Goal: Transaction & Acquisition: Purchase product/service

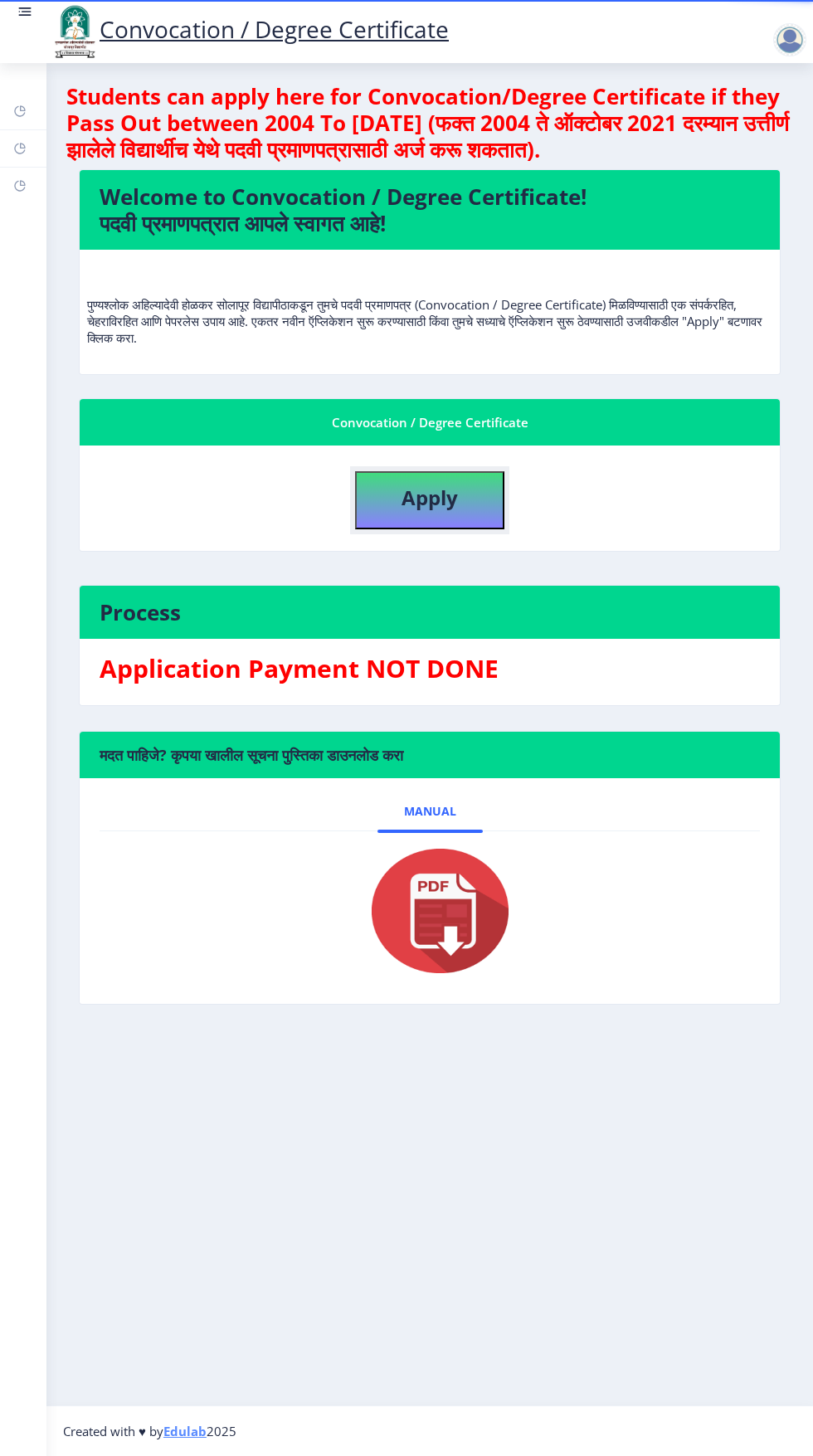
click at [481, 519] on button "Apply" at bounding box center [429, 500] width 149 height 58
select select
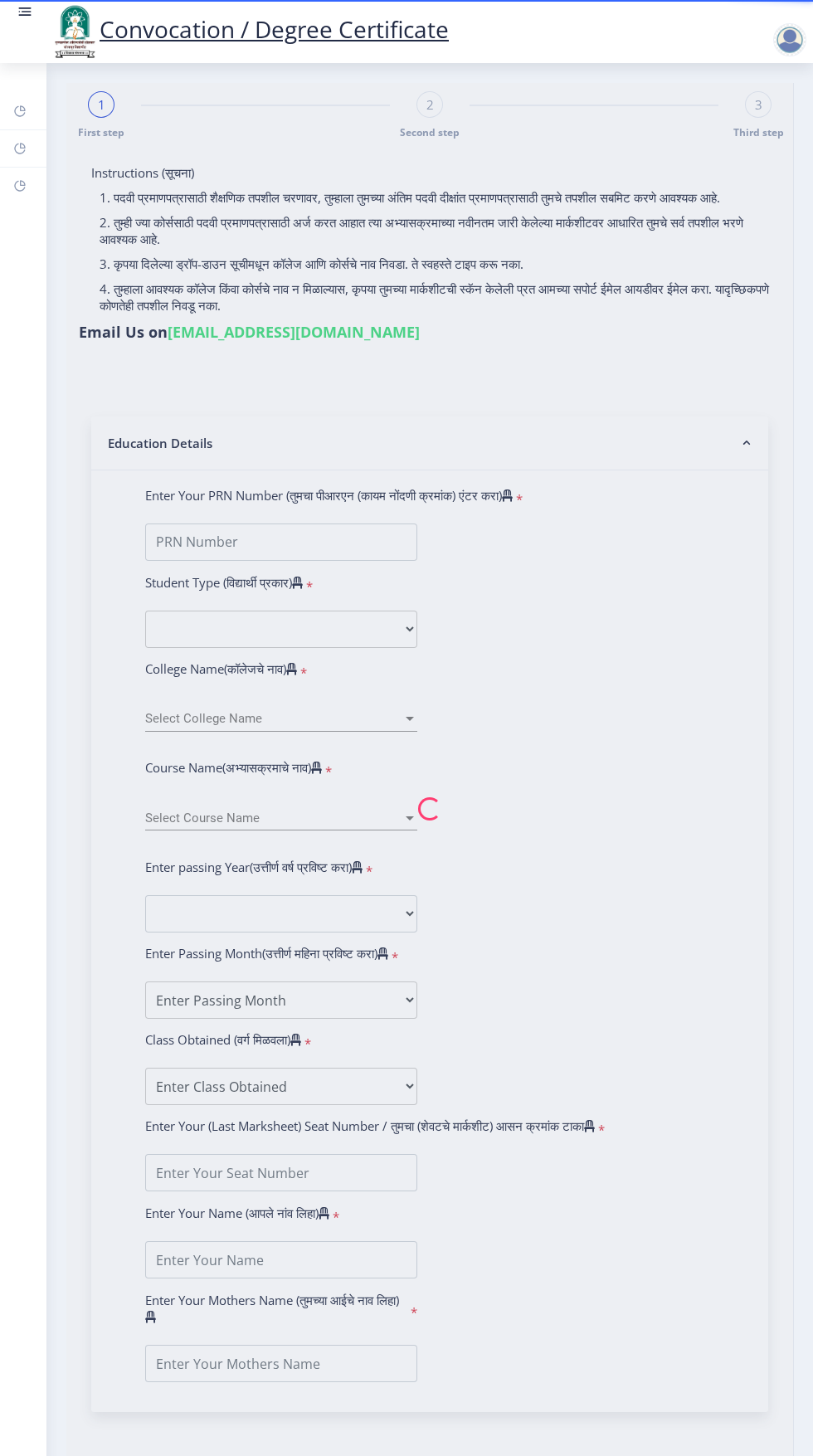
scroll to position [9, 0]
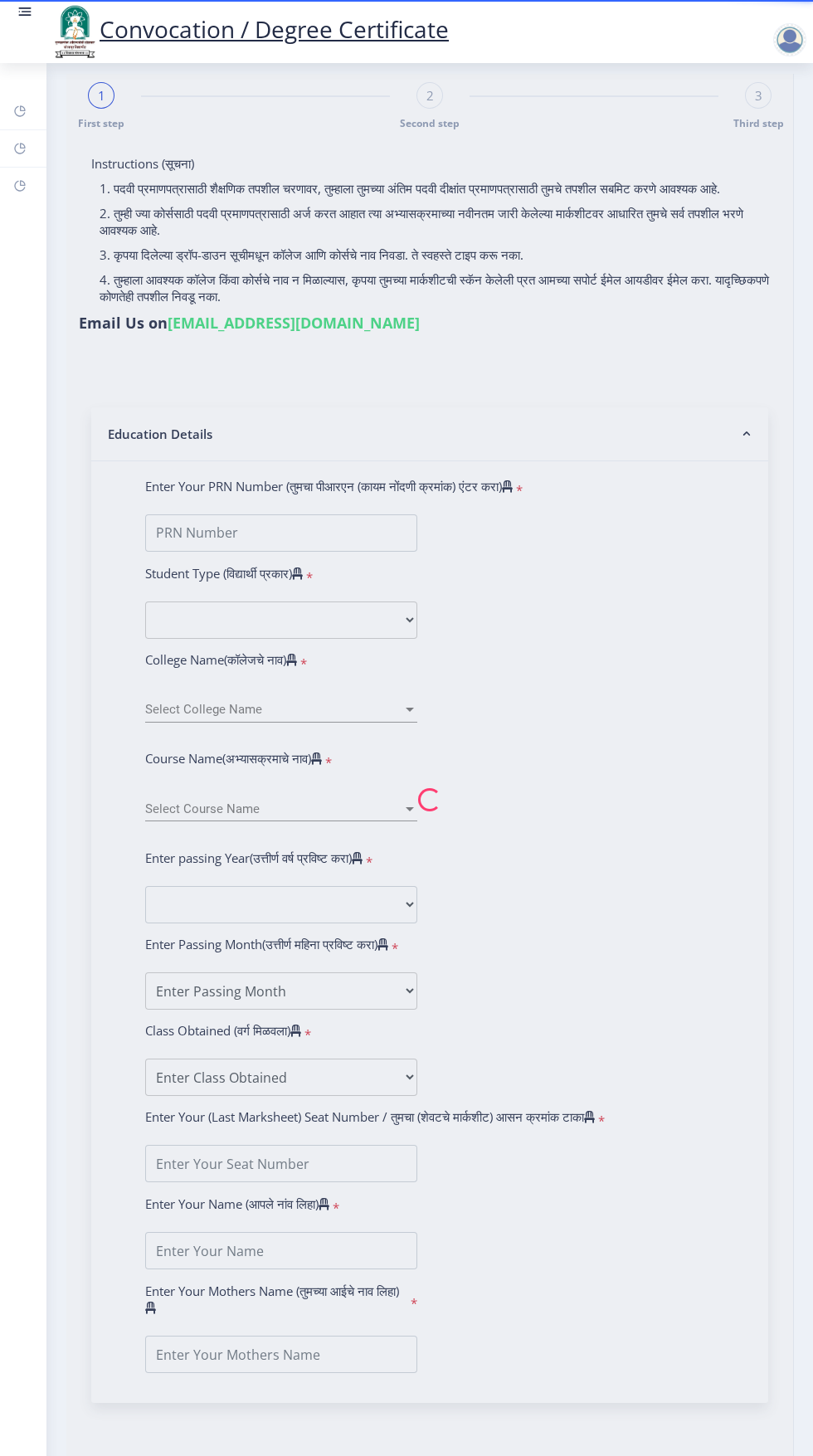
type input "Dipali Ashok Kumbhar"
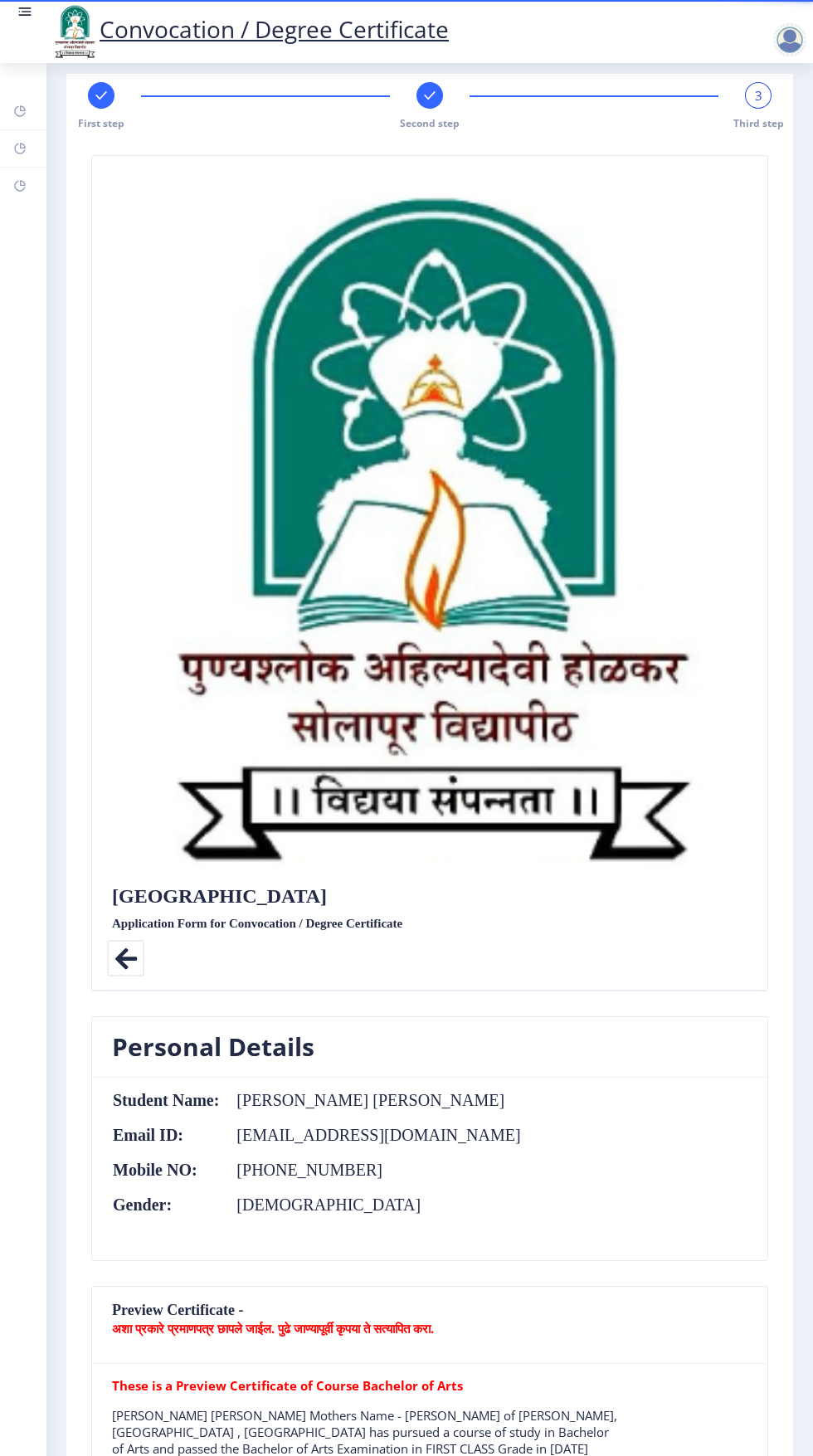
scroll to position [1319, 0]
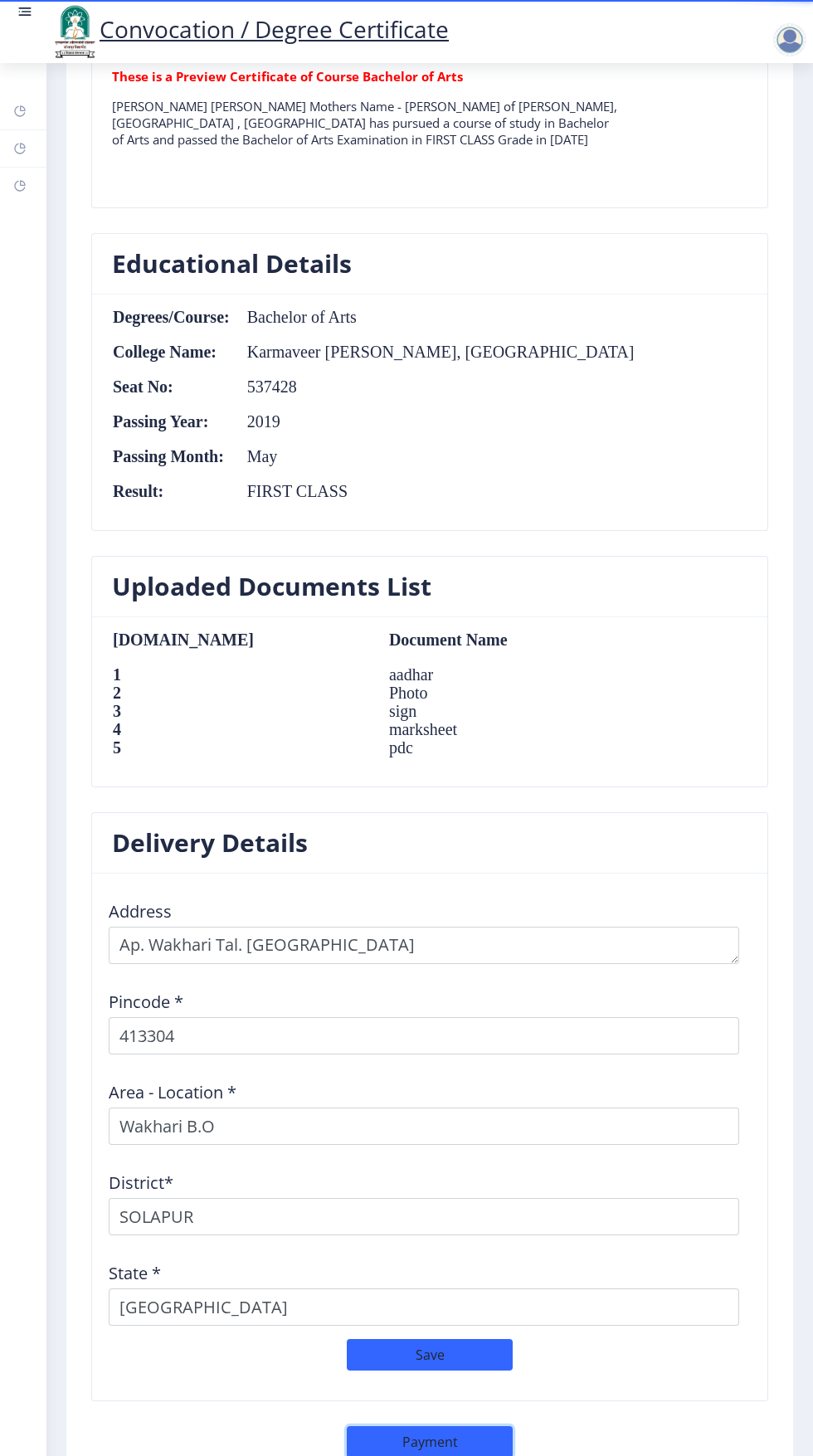
click at [456, 1434] on button "Payment" at bounding box center [429, 1442] width 166 height 32
select select "sealed"
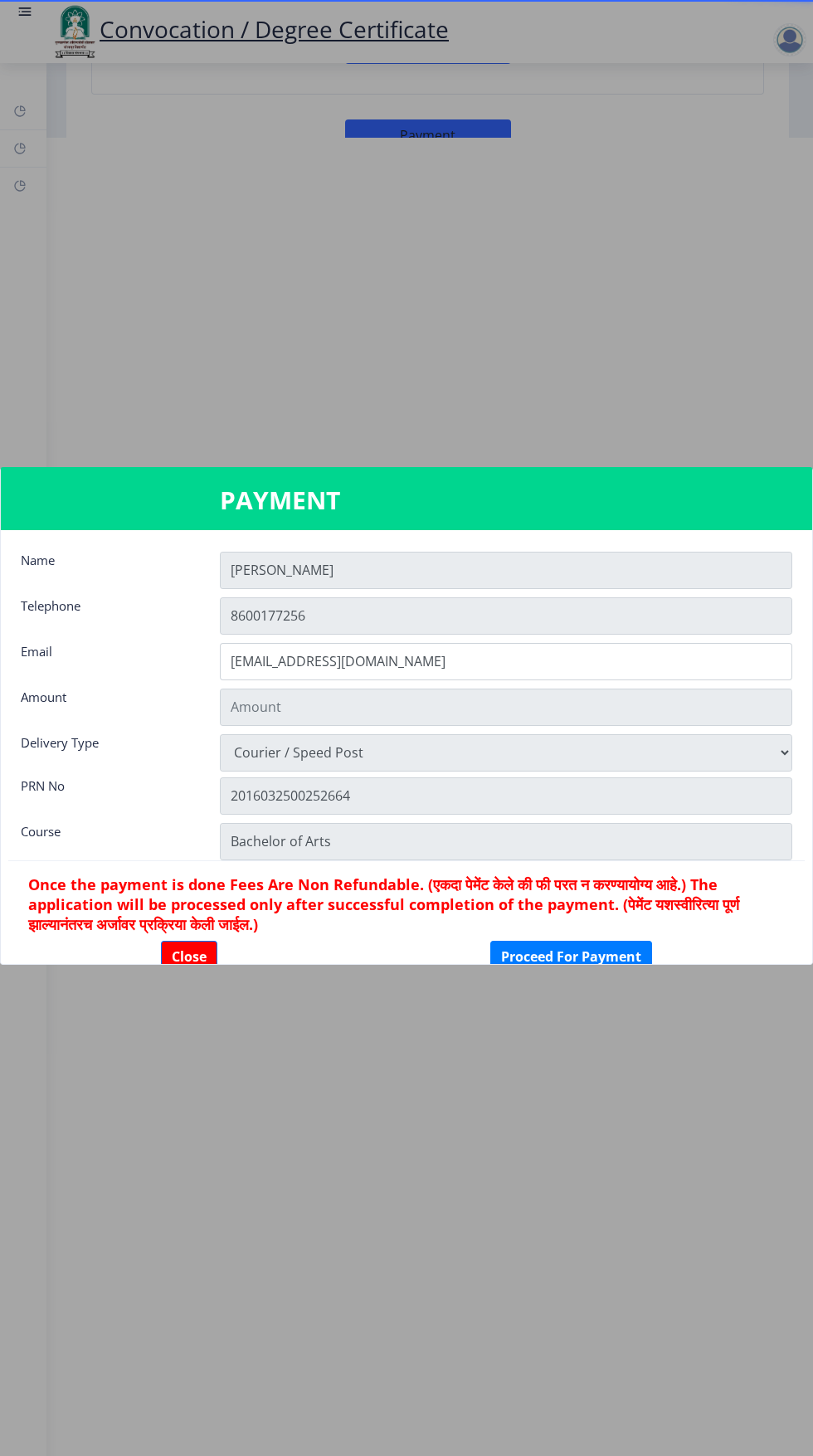
type input "1885"
click at [618, 951] on button "Proceed For Payment" at bounding box center [571, 957] width 161 height 32
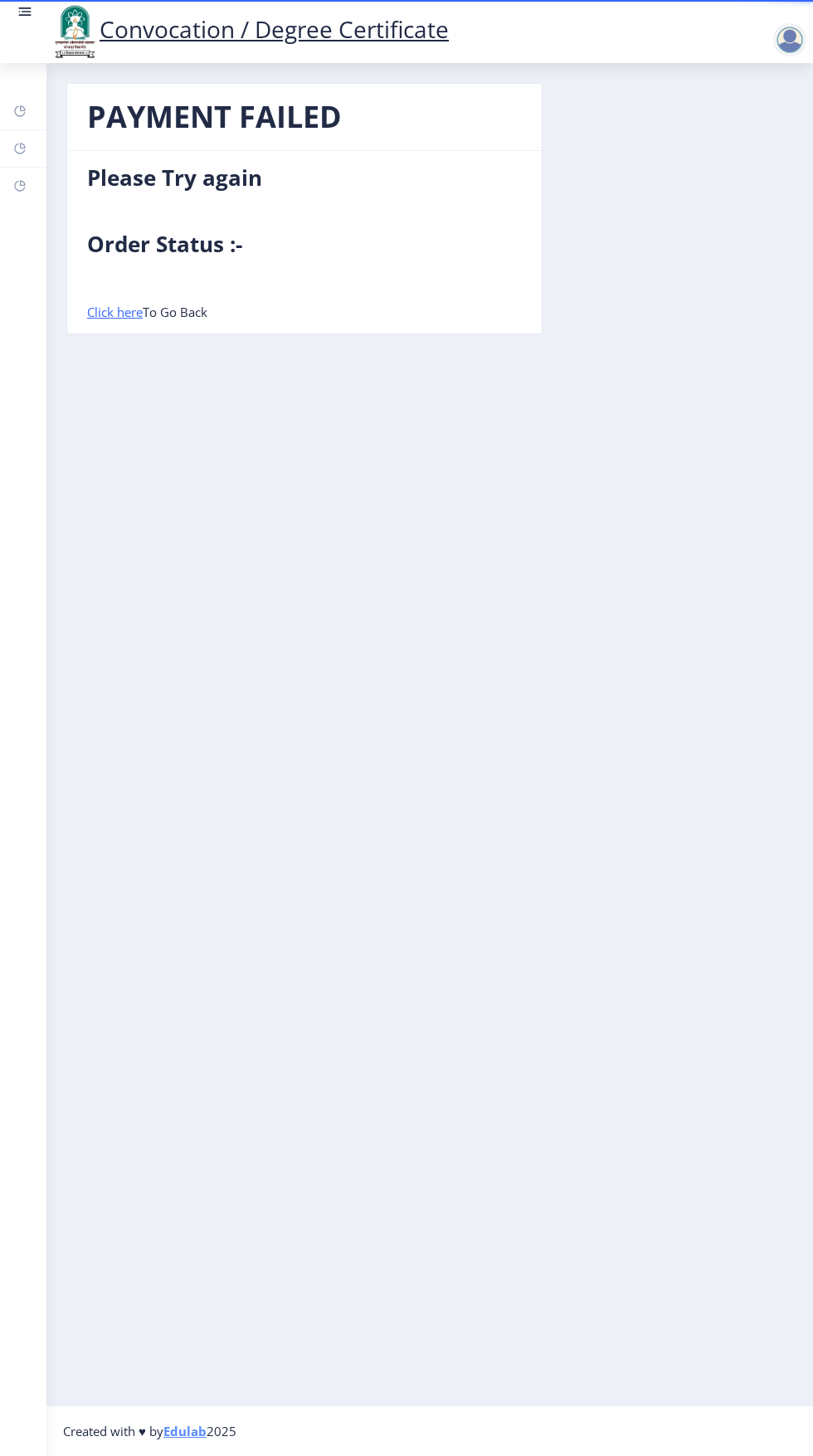
click at [251, 198] on nb-card-body "Please Try again Order Status :- Click here To Go Back" at bounding box center [304, 242] width 475 height 183
click at [244, 204] on nb-card-body "Please Try again Order Status :- Click here To Go Back" at bounding box center [304, 242] width 475 height 183
click at [255, 185] on h4 "Please Try again" at bounding box center [304, 177] width 435 height 27
click at [249, 189] on h4 "Please Try again" at bounding box center [304, 177] width 435 height 27
click at [238, 192] on nb-card-body "Please Try again Order Status :- Click here To Go Back" at bounding box center [304, 242] width 475 height 183
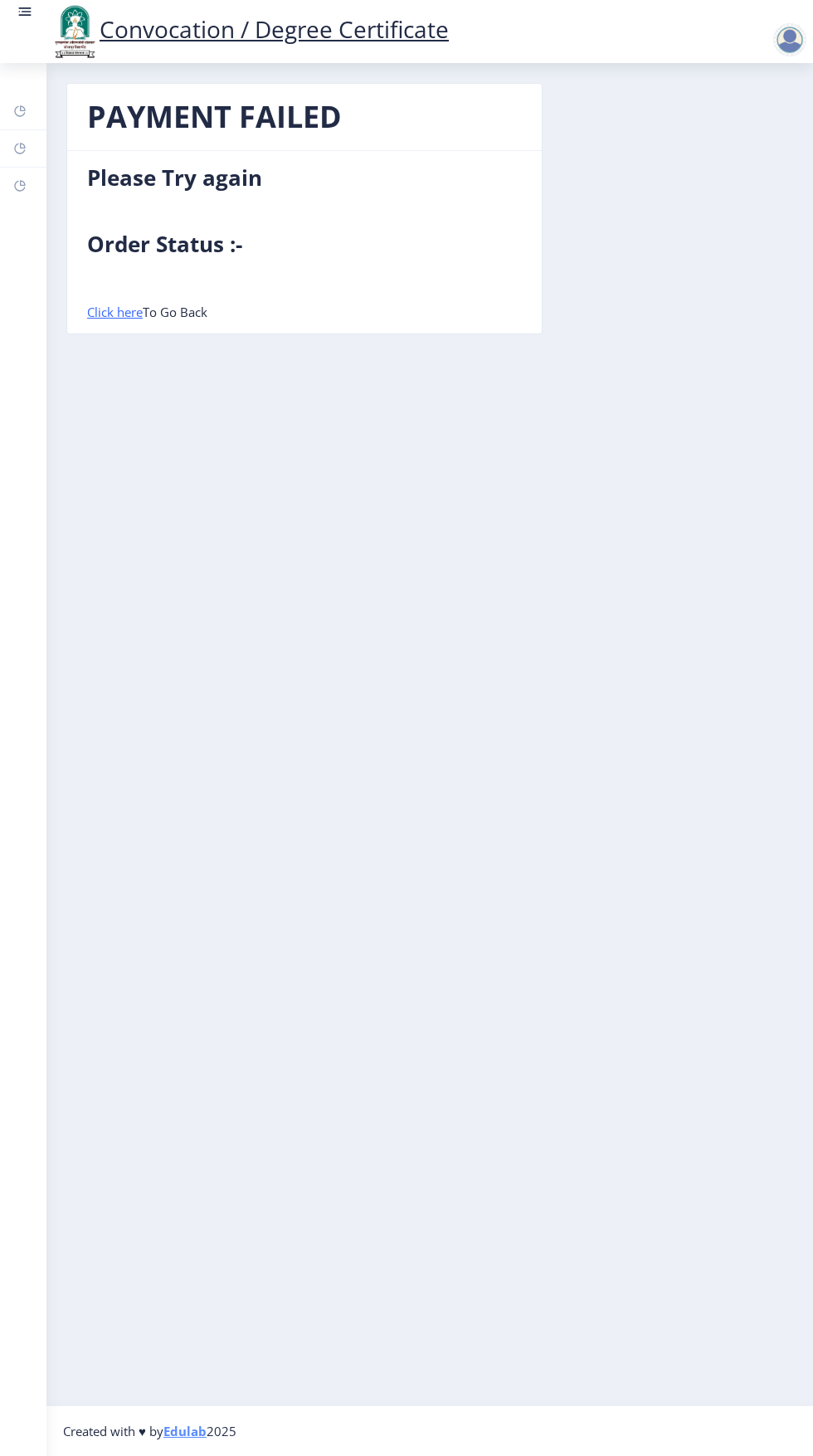
click at [219, 177] on h4 "Please Try again" at bounding box center [304, 177] width 435 height 27
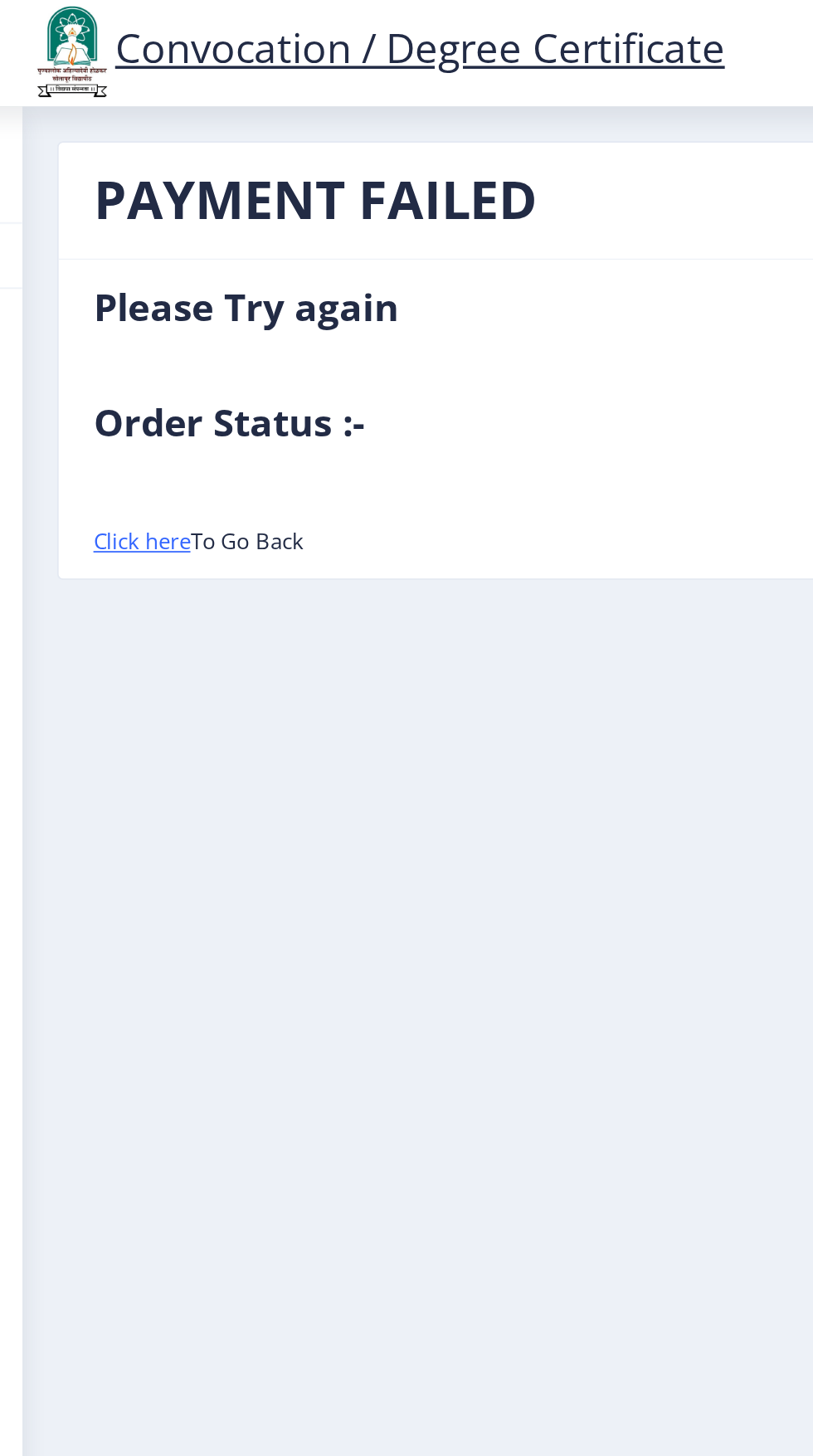
click at [291, 119] on h1 "PAYMENT FAILED" at bounding box center [304, 117] width 435 height 40
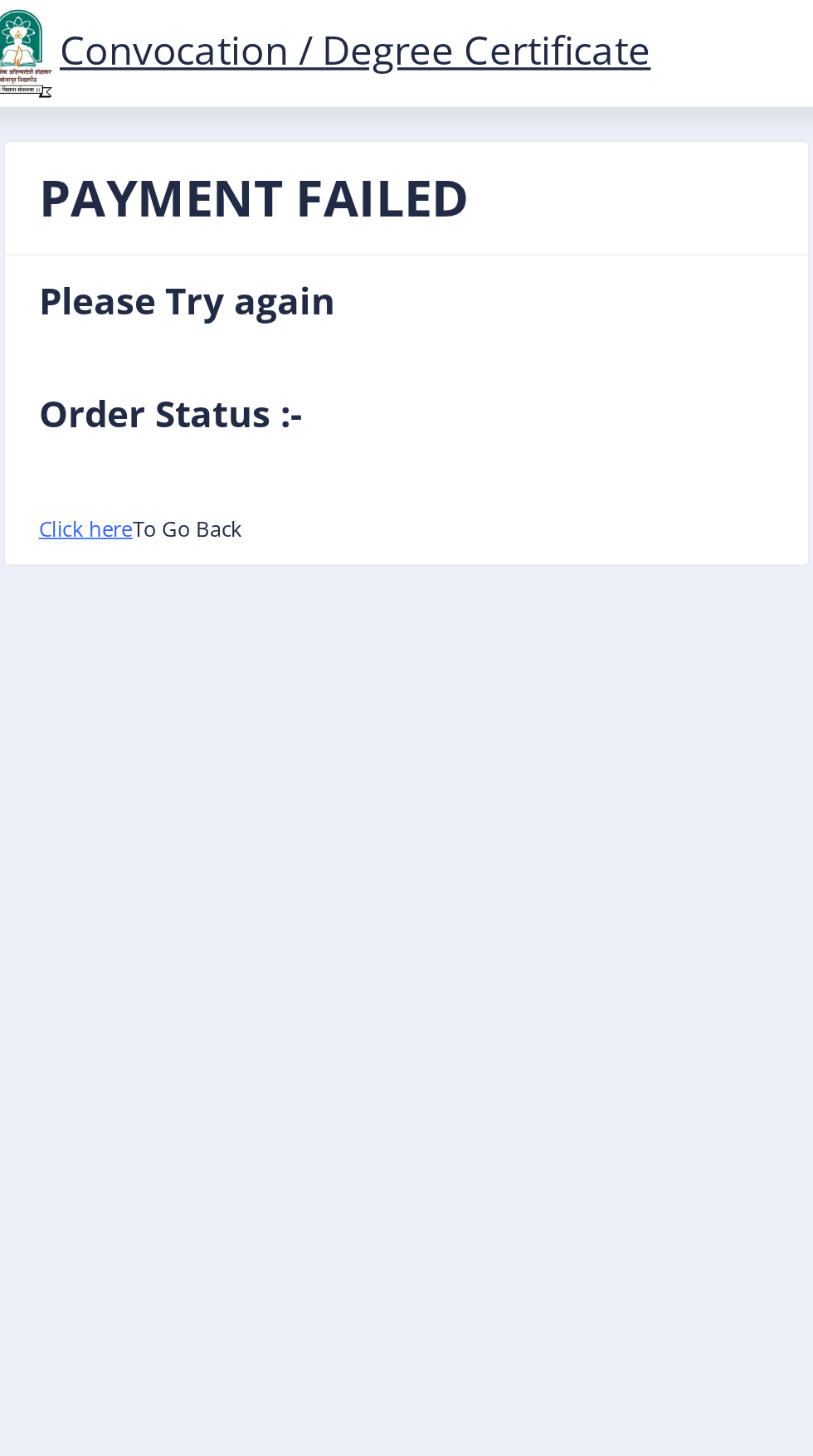
click at [371, 170] on h4 "Please Try again" at bounding box center [304, 177] width 435 height 27
click at [435, 121] on h1 "PAYMENT FAILED" at bounding box center [304, 117] width 435 height 40
click at [435, 181] on h4 "Please Try again" at bounding box center [304, 177] width 435 height 27
click at [426, 205] on nb-card-body "Please Try again Order Status :- Click here To Go Back" at bounding box center [304, 242] width 475 height 183
click at [387, 236] on h4 "Order Status :-" at bounding box center [304, 244] width 435 height 27
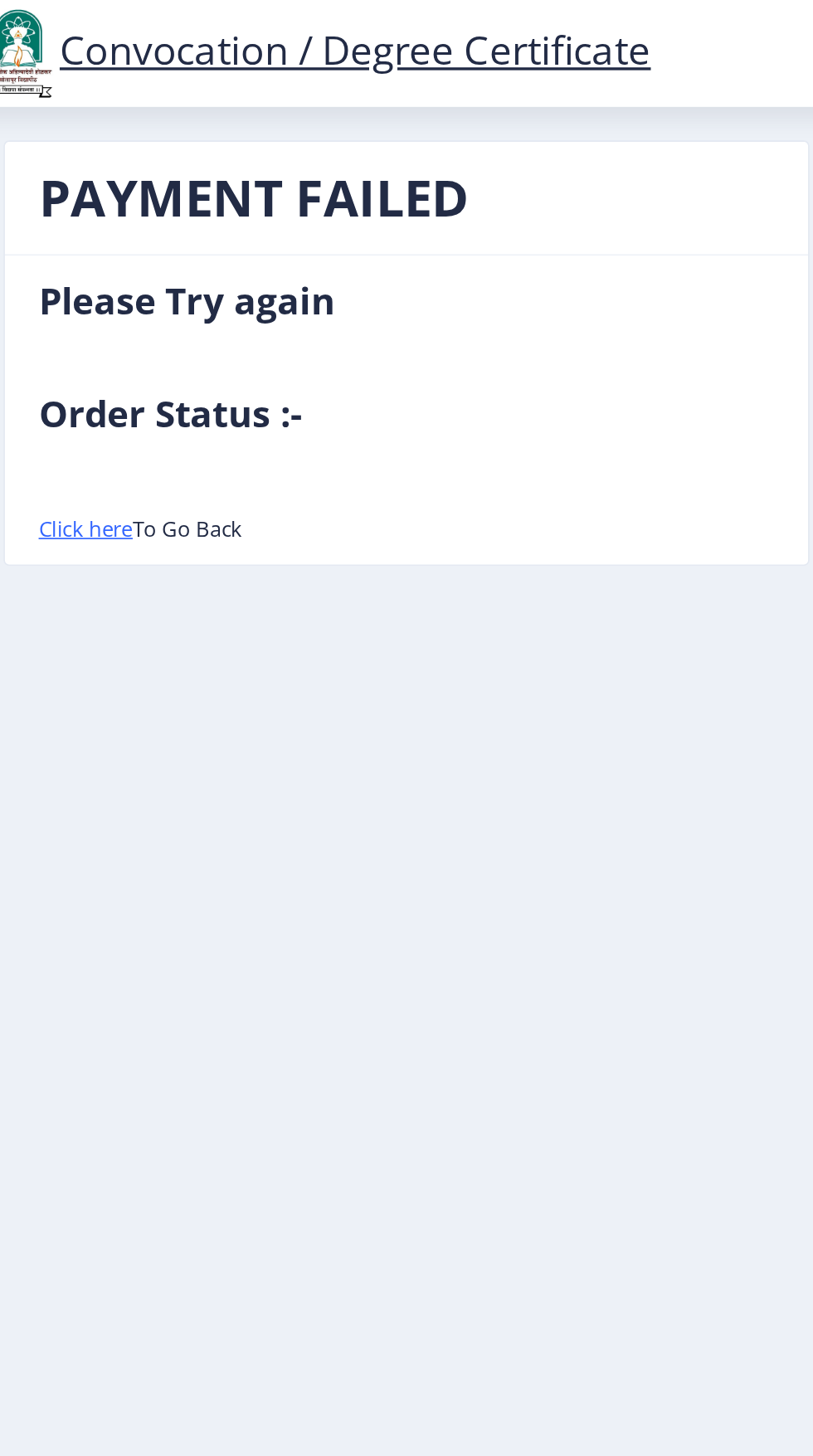
click at [287, 212] on nb-card-body "Please Try again Order Status :- Click here To Go Back" at bounding box center [304, 242] width 475 height 183
click at [333, 224] on nb-card-body "Please Try again Order Status :- Click here To Go Back" at bounding box center [304, 242] width 475 height 183
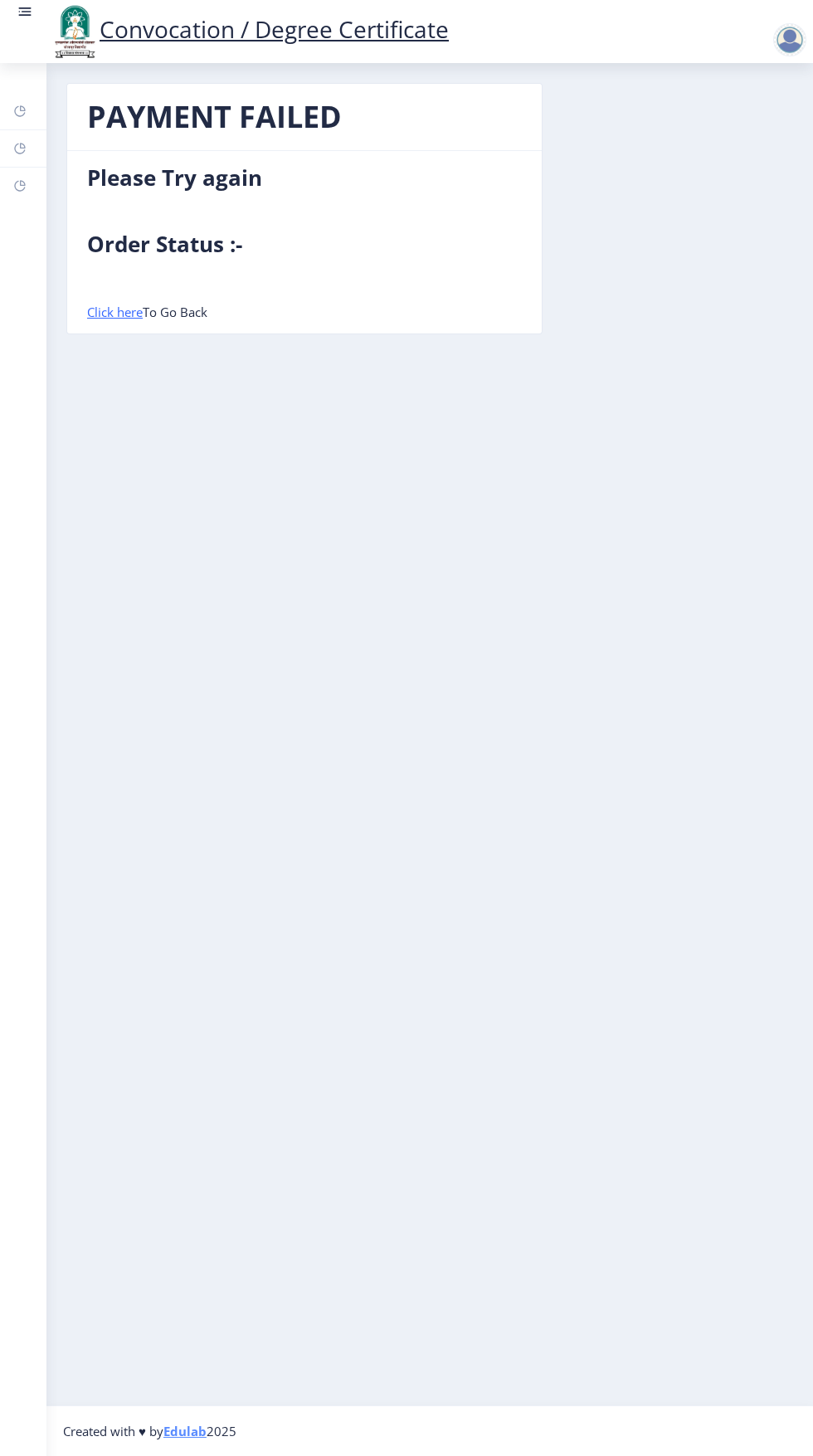
click at [606, 328] on div "PAYMENT FAILED Please Try again Order Status :- Click here To Go Back" at bounding box center [429, 221] width 752 height 276
click at [364, 214] on nb-card-body "Please Try again Order Status :- Click here To Go Back" at bounding box center [304, 242] width 475 height 183
click at [386, 135] on h1 "PAYMENT FAILED" at bounding box center [304, 117] width 435 height 40
click at [288, 201] on nb-card-body "Please Try again Order Status :- Click here To Go Back" at bounding box center [304, 242] width 475 height 183
click at [301, 235] on h4 "Order Status :-" at bounding box center [304, 244] width 435 height 27
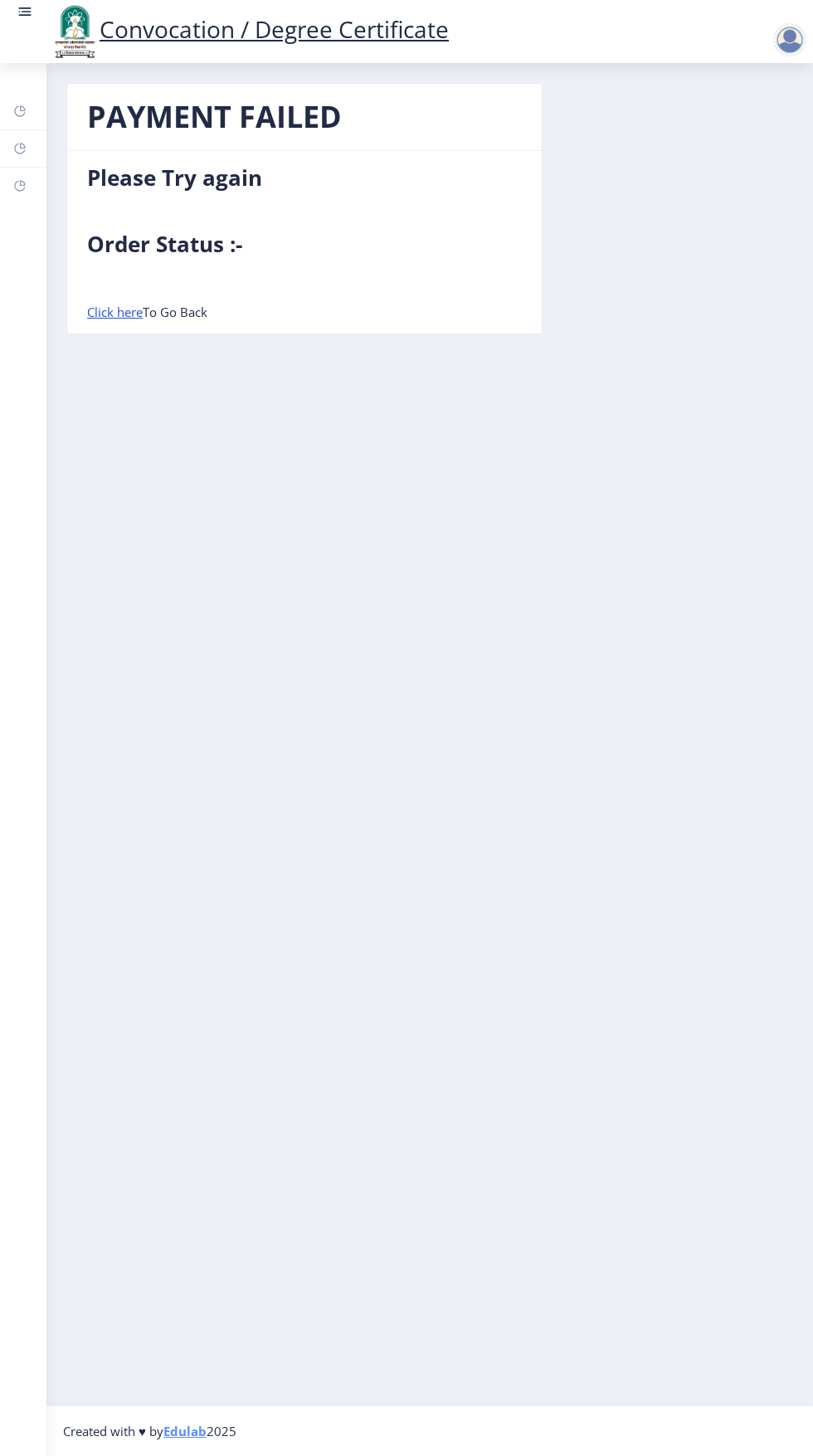
click at [137, 312] on link "Click here" at bounding box center [115, 312] width 56 height 17
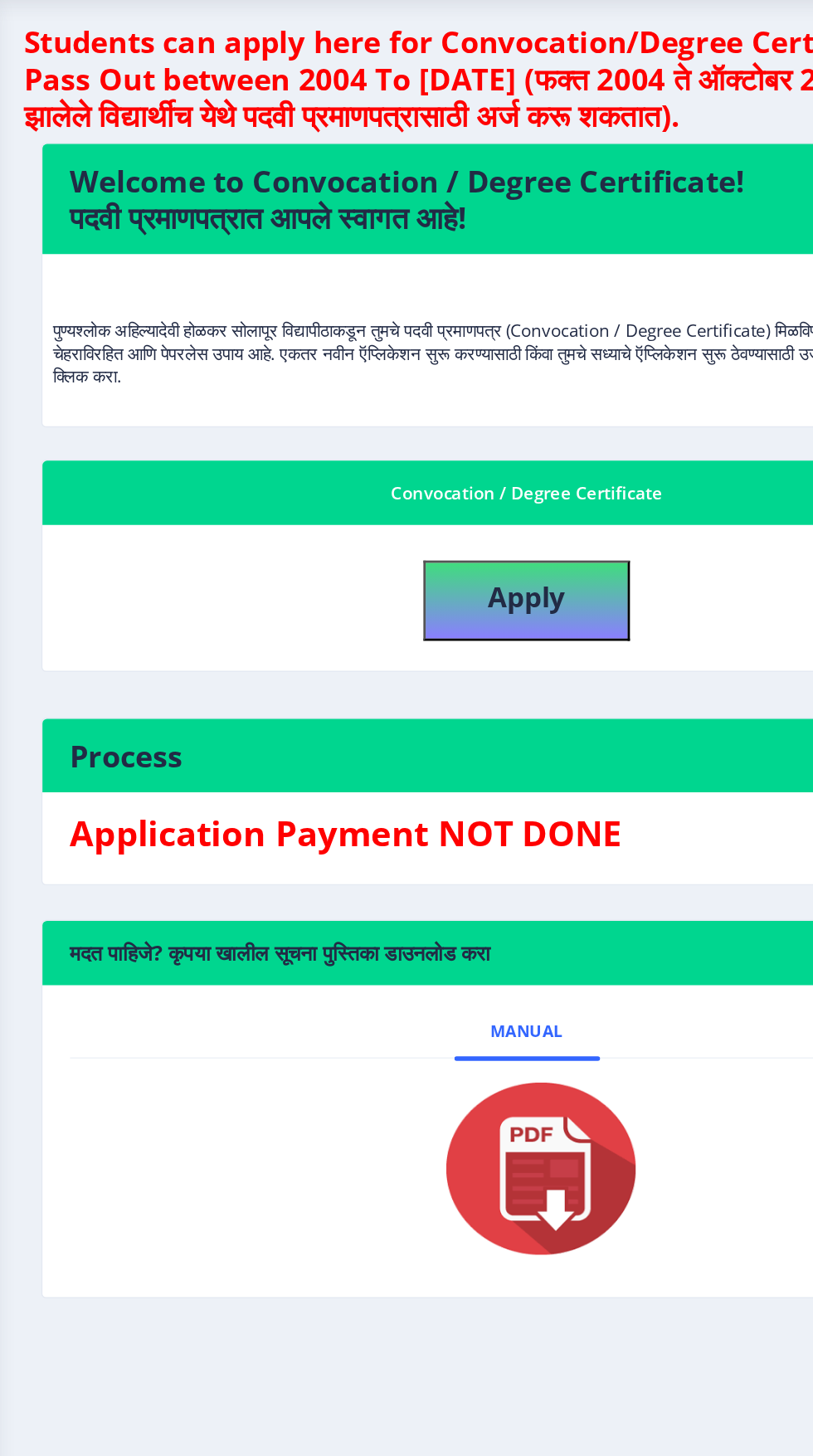
click at [453, 911] on img at bounding box center [429, 911] width 166 height 133
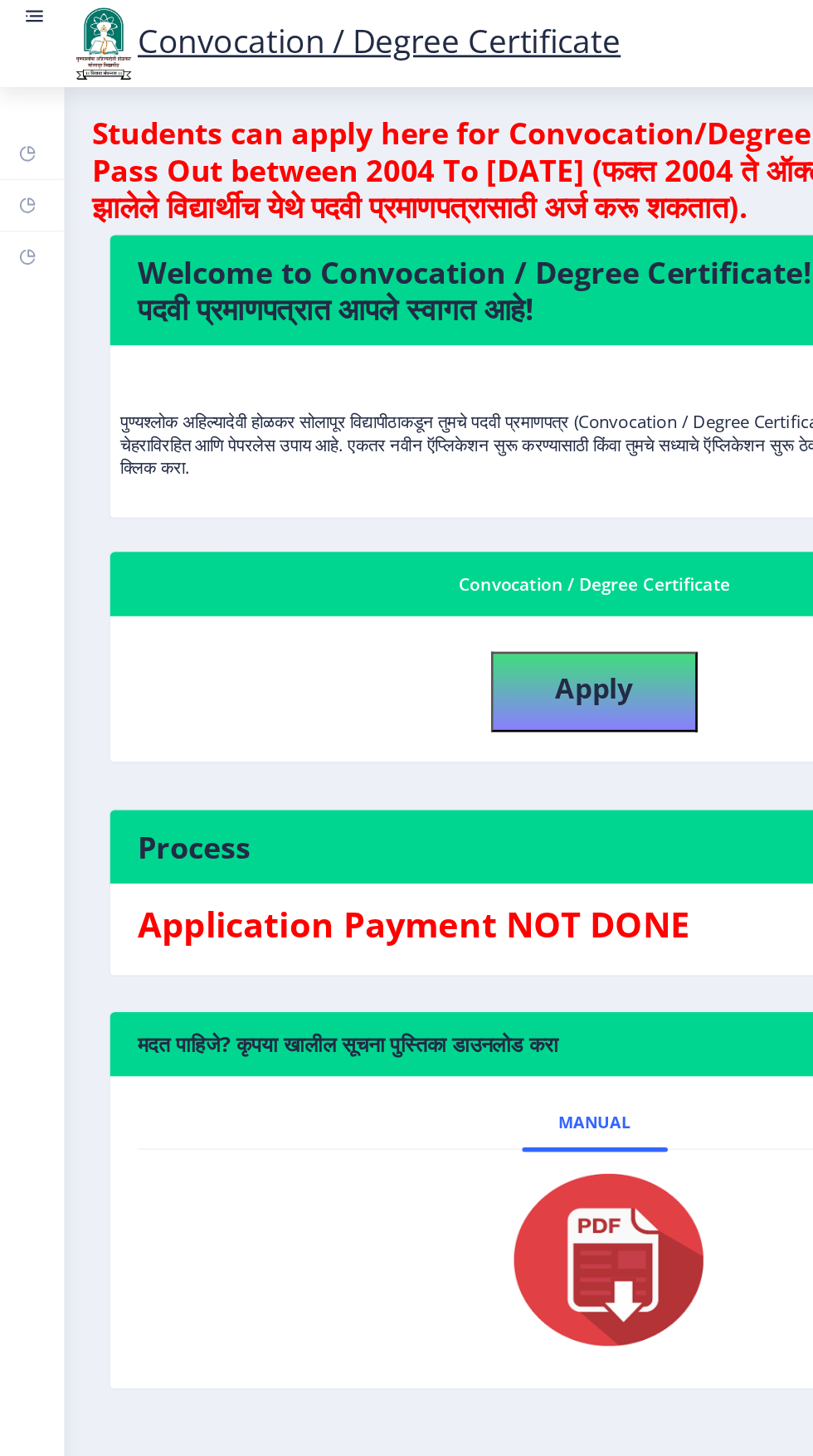
click at [25, 8] on rect at bounding box center [25, 8] width 12 height 2
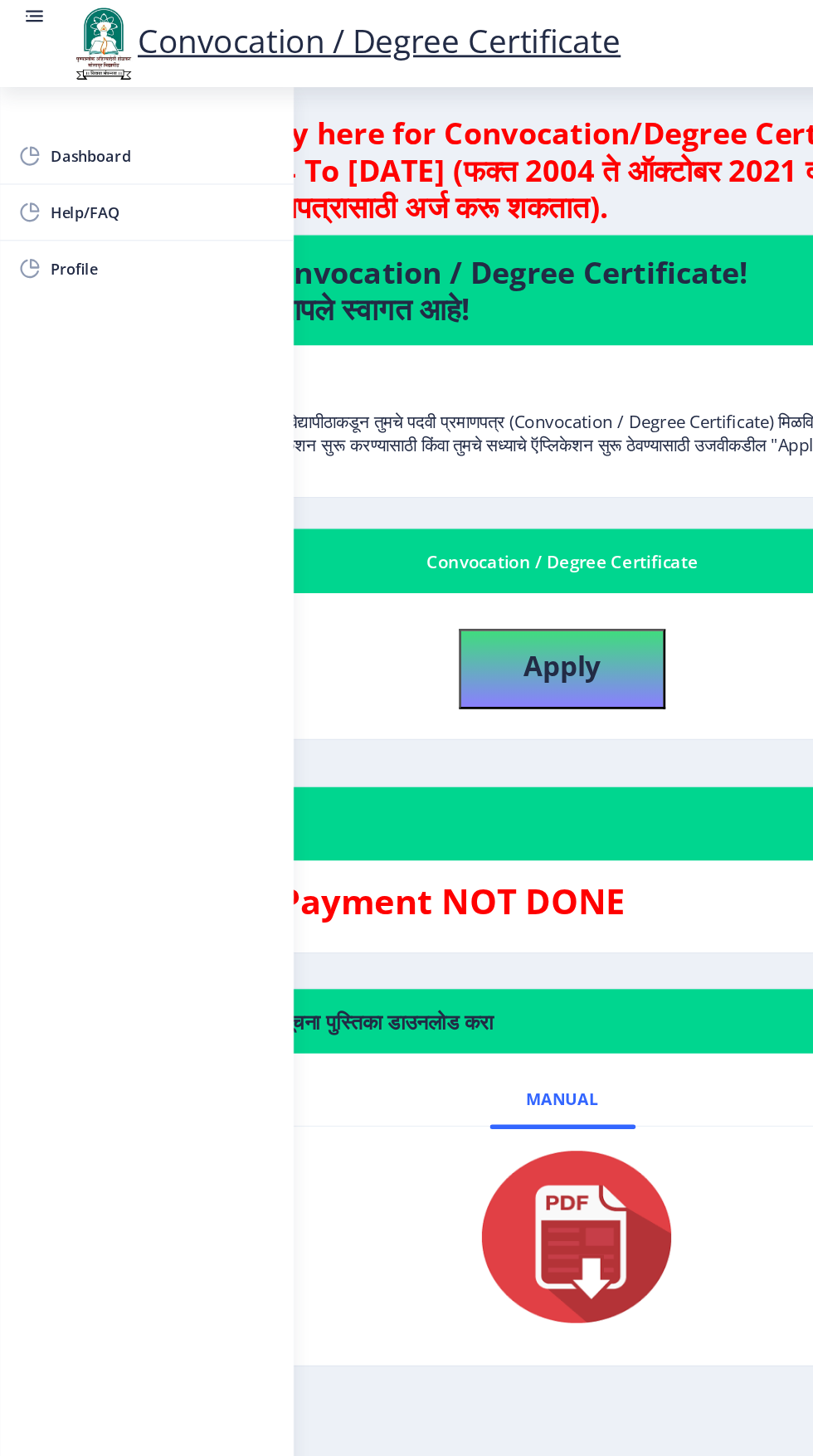
click at [103, 114] on span "Dashboard" at bounding box center [117, 112] width 162 height 19
click at [96, 147] on span "Help/FAQ" at bounding box center [117, 153] width 162 height 19
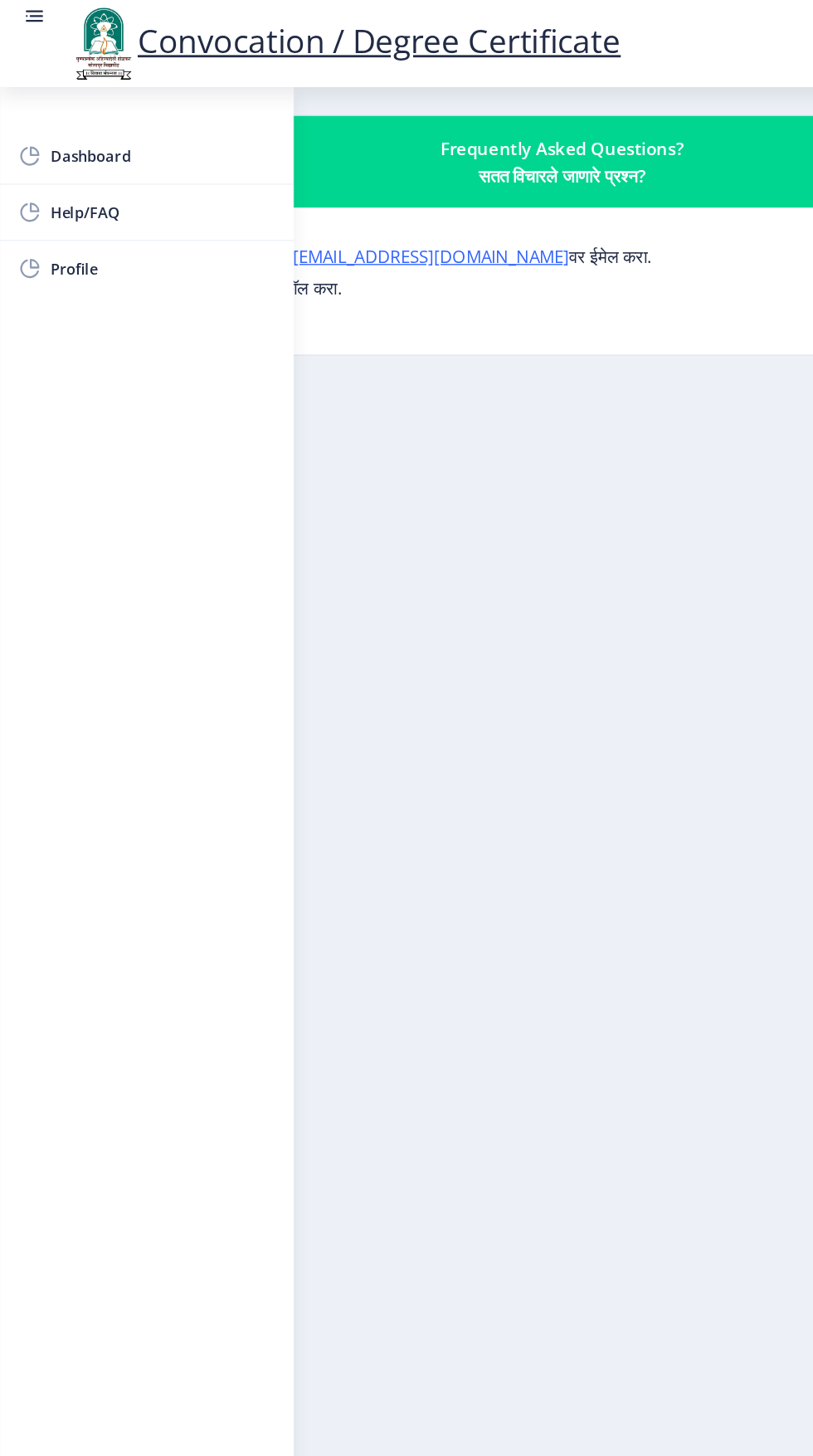
click at [64, 198] on span "Profile" at bounding box center [117, 194] width 162 height 19
select select
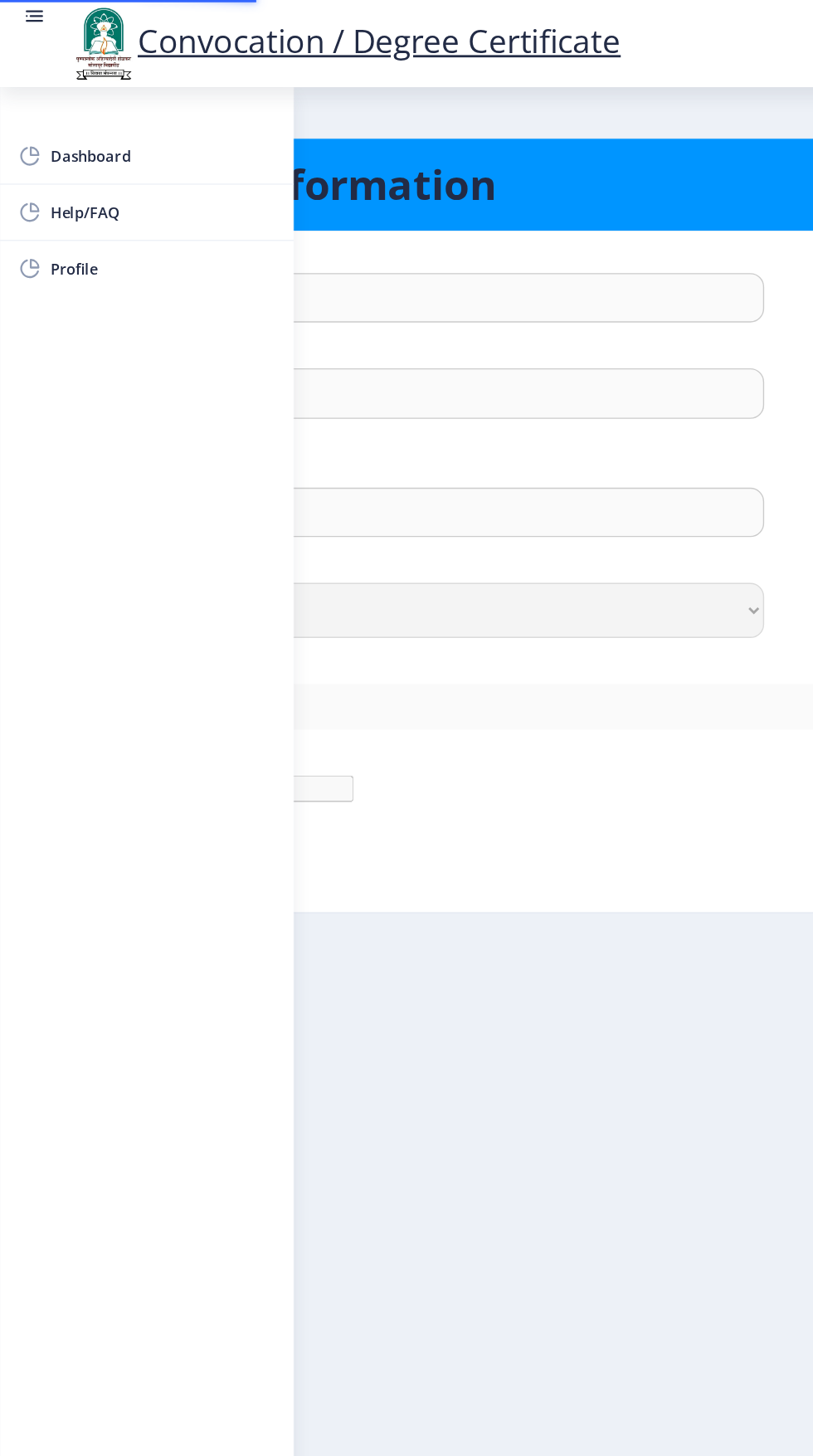
type input "Dipali"
type input "Kumbhar"
type input "Dipali Ashok Kumbhar"
select select "Female"
type input "dipalikumbhar624@gmail.com"
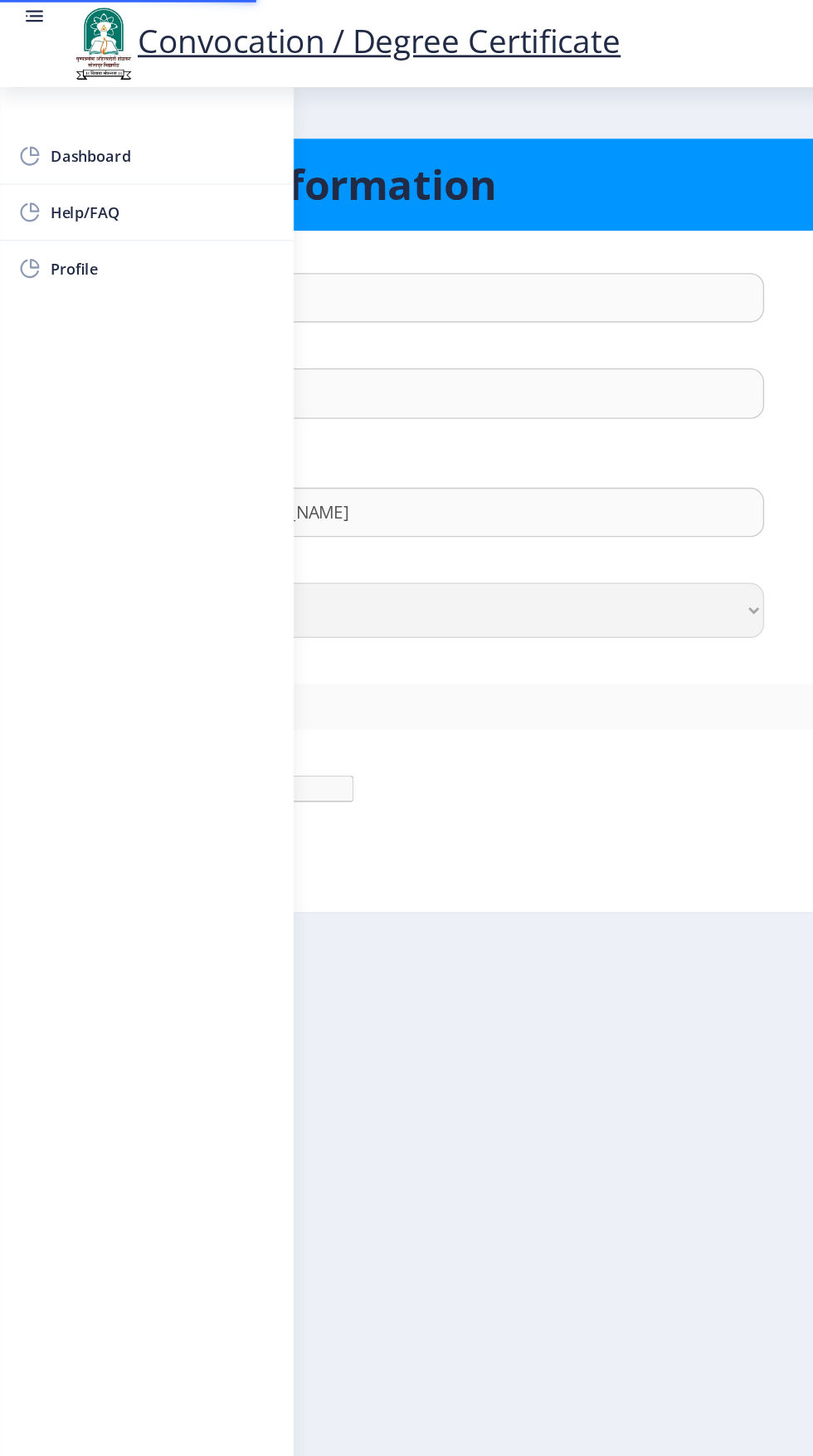
type input "8600177256"
click at [398, 557] on div "Mobile Number :" at bounding box center [406, 553] width 756 height 17
click at [404, 692] on ngx-profile "Personal Information First Name : Dipali Last Name: Kumbhar Full Name : (As on …" at bounding box center [406, 391] width 773 height 619
click at [378, 848] on nb-layout-column "Personal Information First Name : Dipali Last Name: Kumbhar Full Name : (As on …" at bounding box center [406, 734] width 813 height 1343
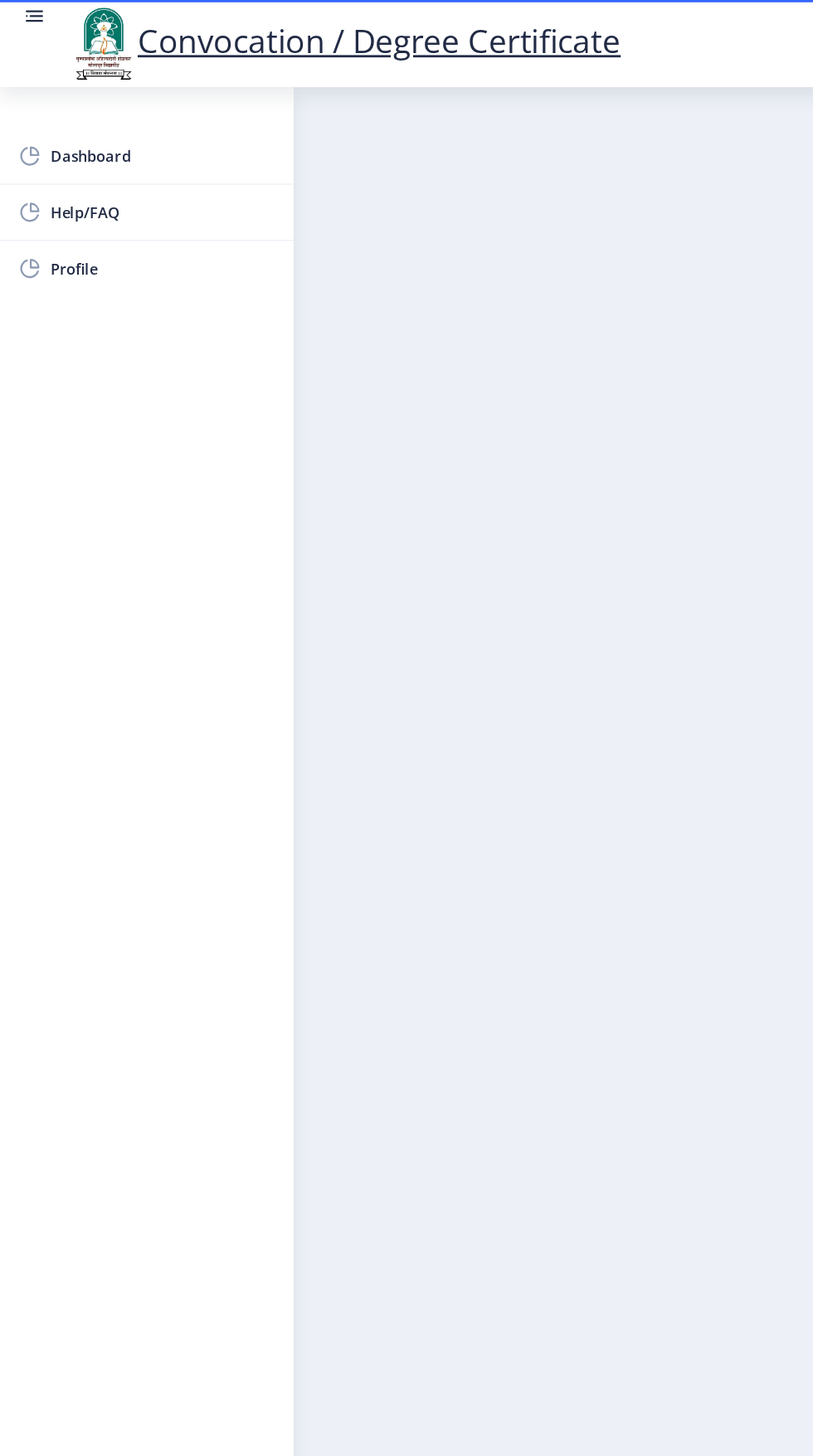
click at [22, 11] on rect at bounding box center [25, 12] width 17 height 17
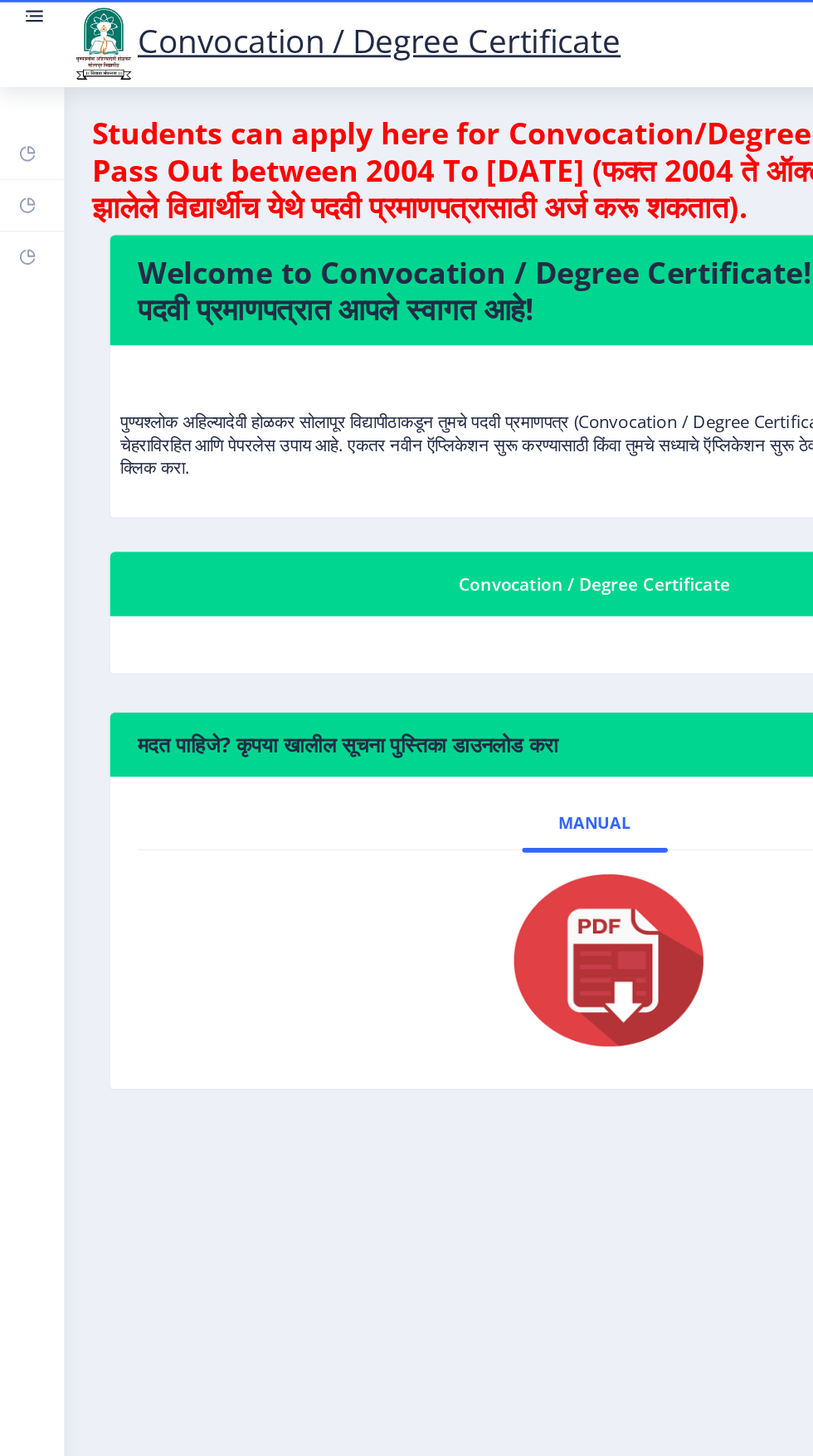
click at [28, 28] on link at bounding box center [25, 32] width 17 height 57
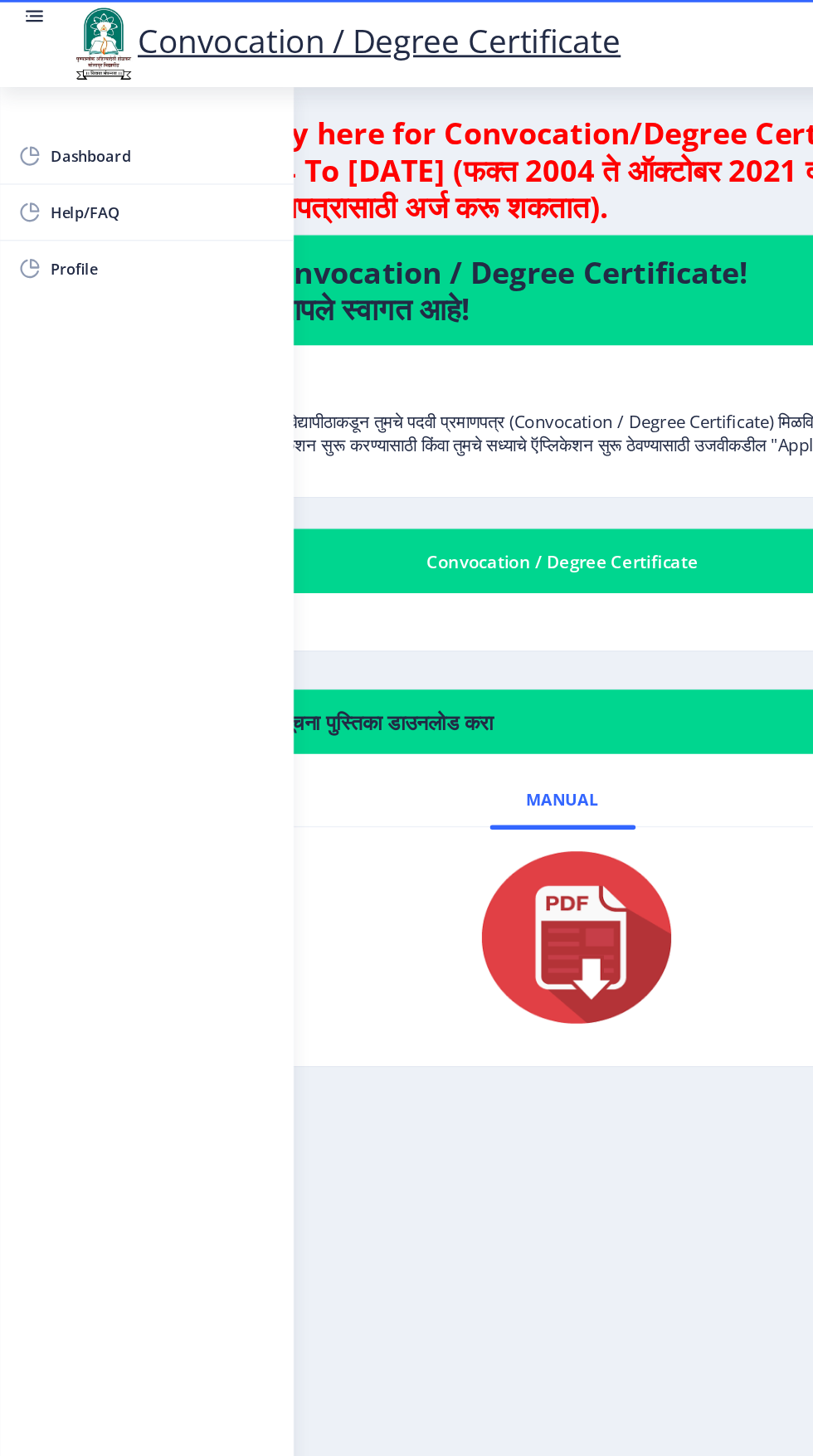
click at [58, 198] on span "Profile" at bounding box center [117, 194] width 162 height 19
select select
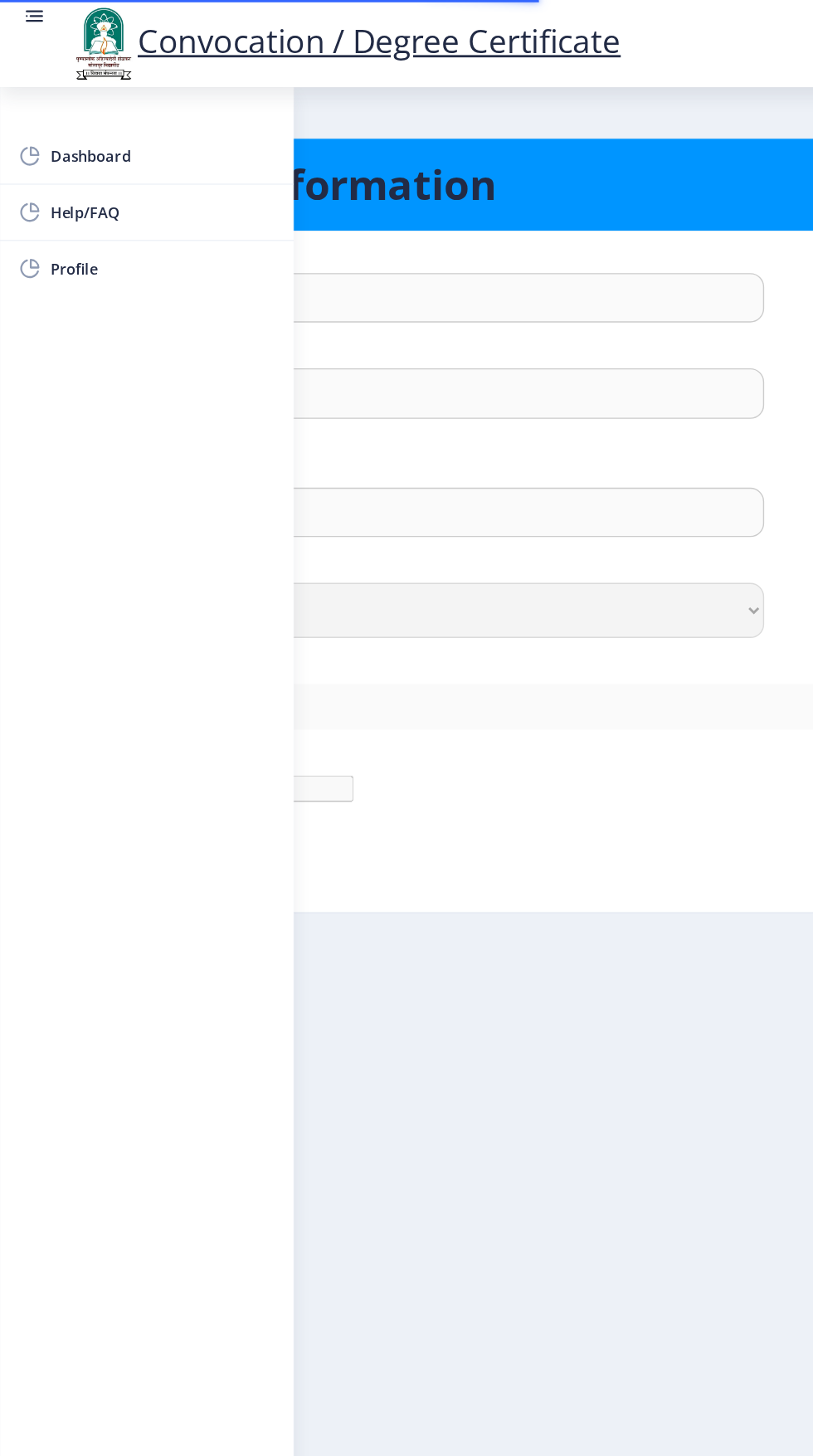
type input "Dipali"
type input "Kumbhar"
type input "Dipali Ashok Kumbhar"
select select "Female"
type input "dipalikumbhar624@gmail.com"
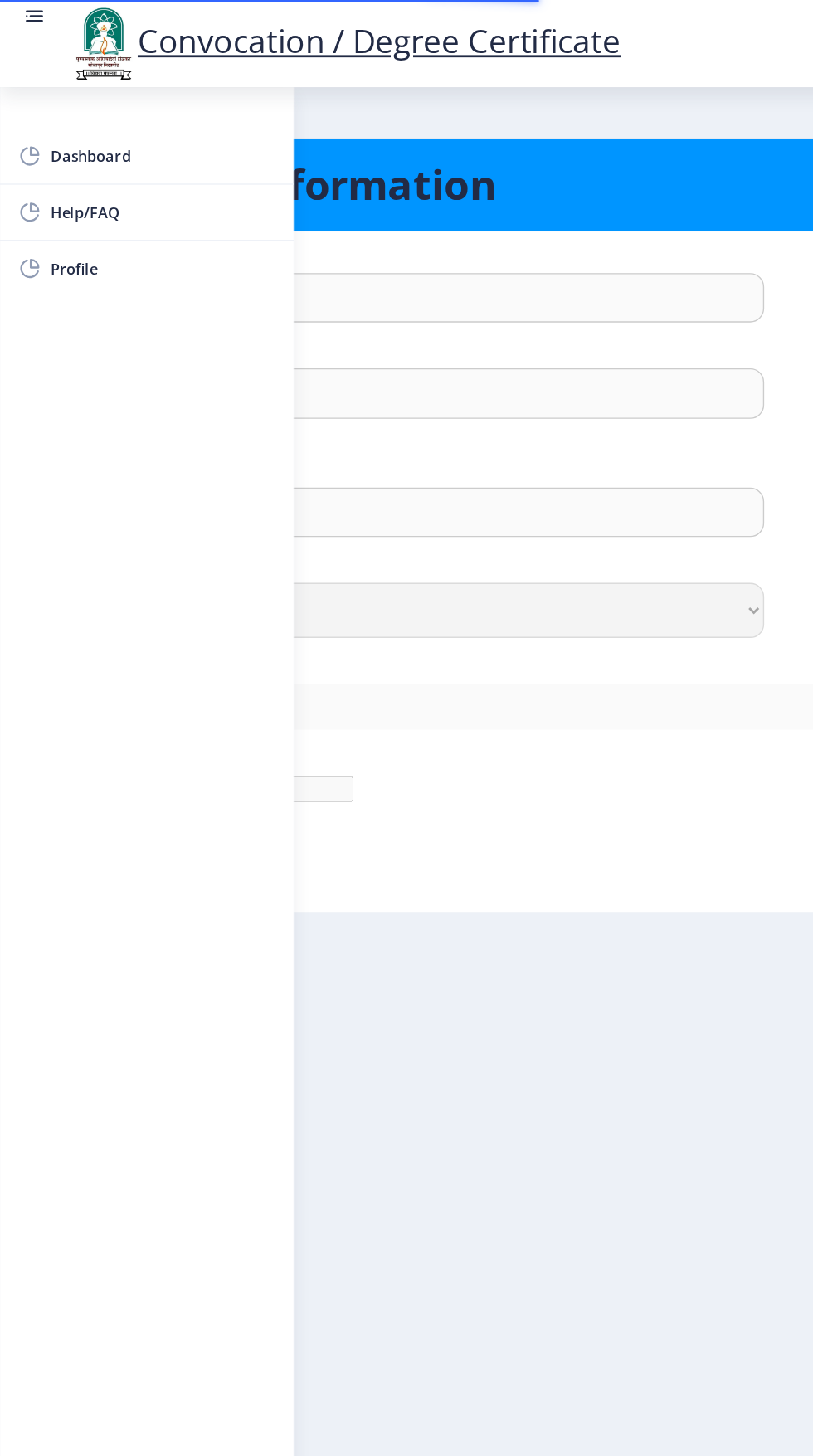
type input "8600177256"
click at [25, 15] on rect at bounding box center [25, 16] width 12 height 2
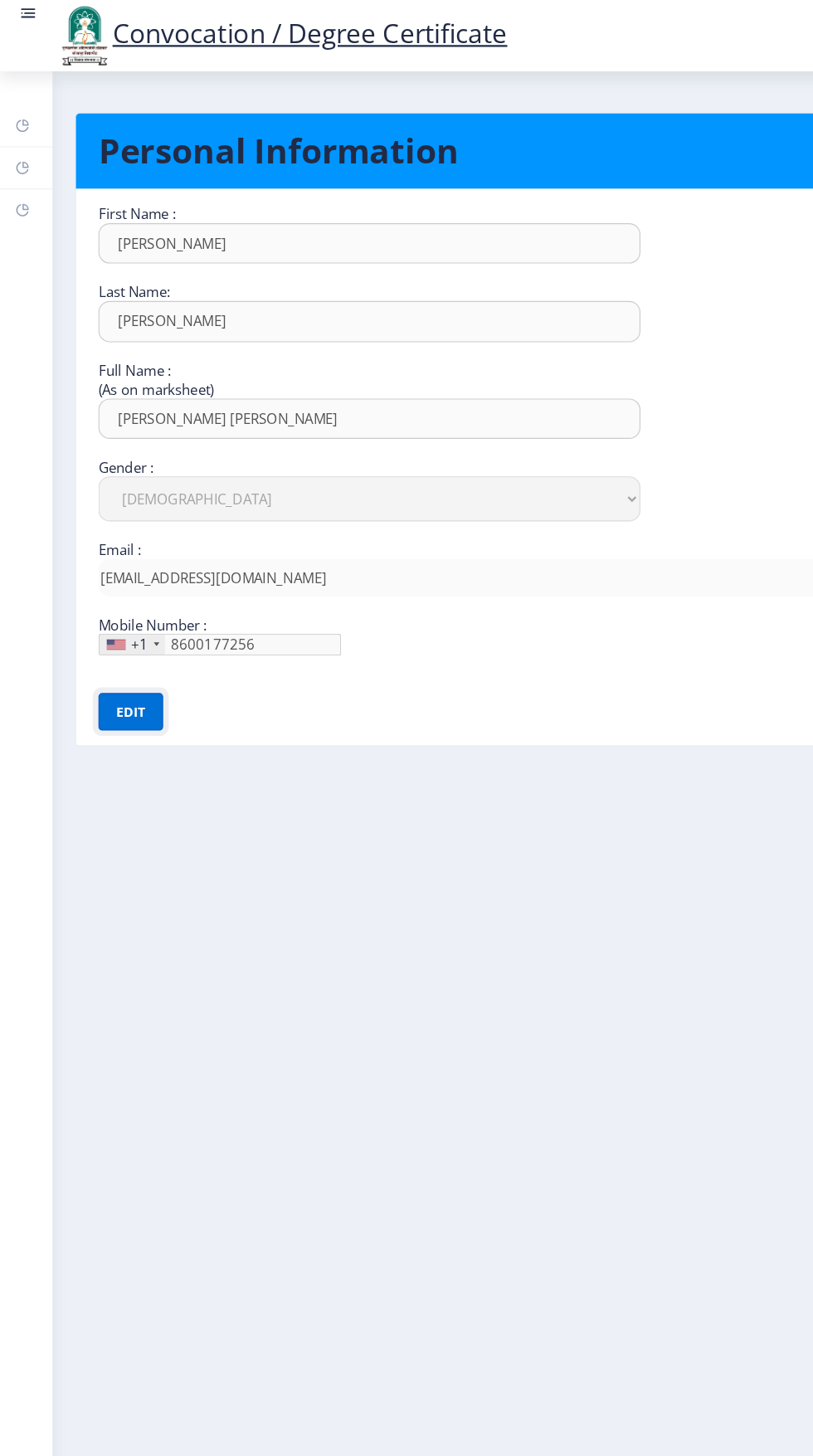
click at [134, 641] on button "Edit" at bounding box center [116, 630] width 57 height 33
click at [337, 233] on input "Dipali Ashok Kumbhar" at bounding box center [326, 215] width 479 height 35
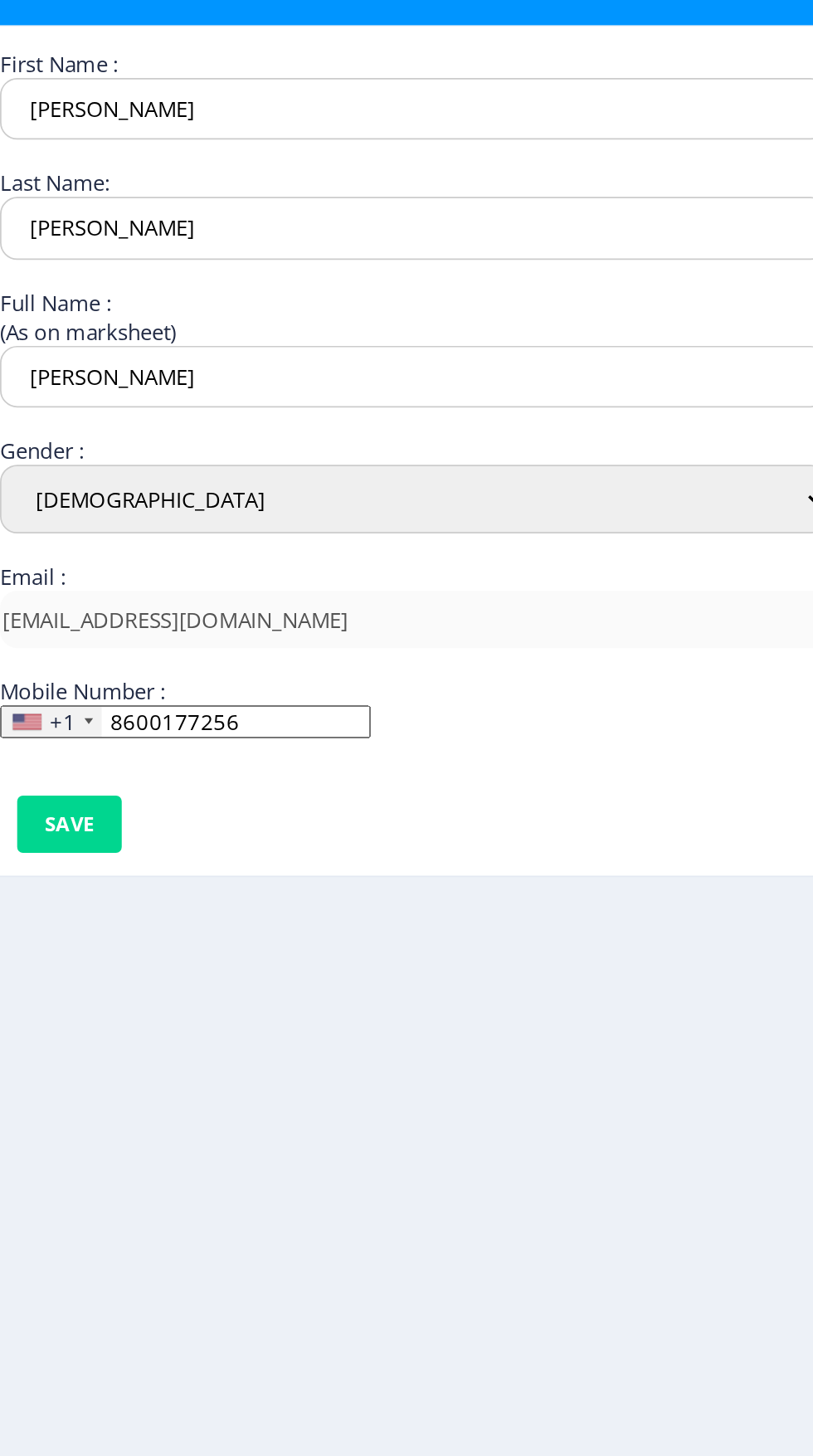
type input "Dipali"
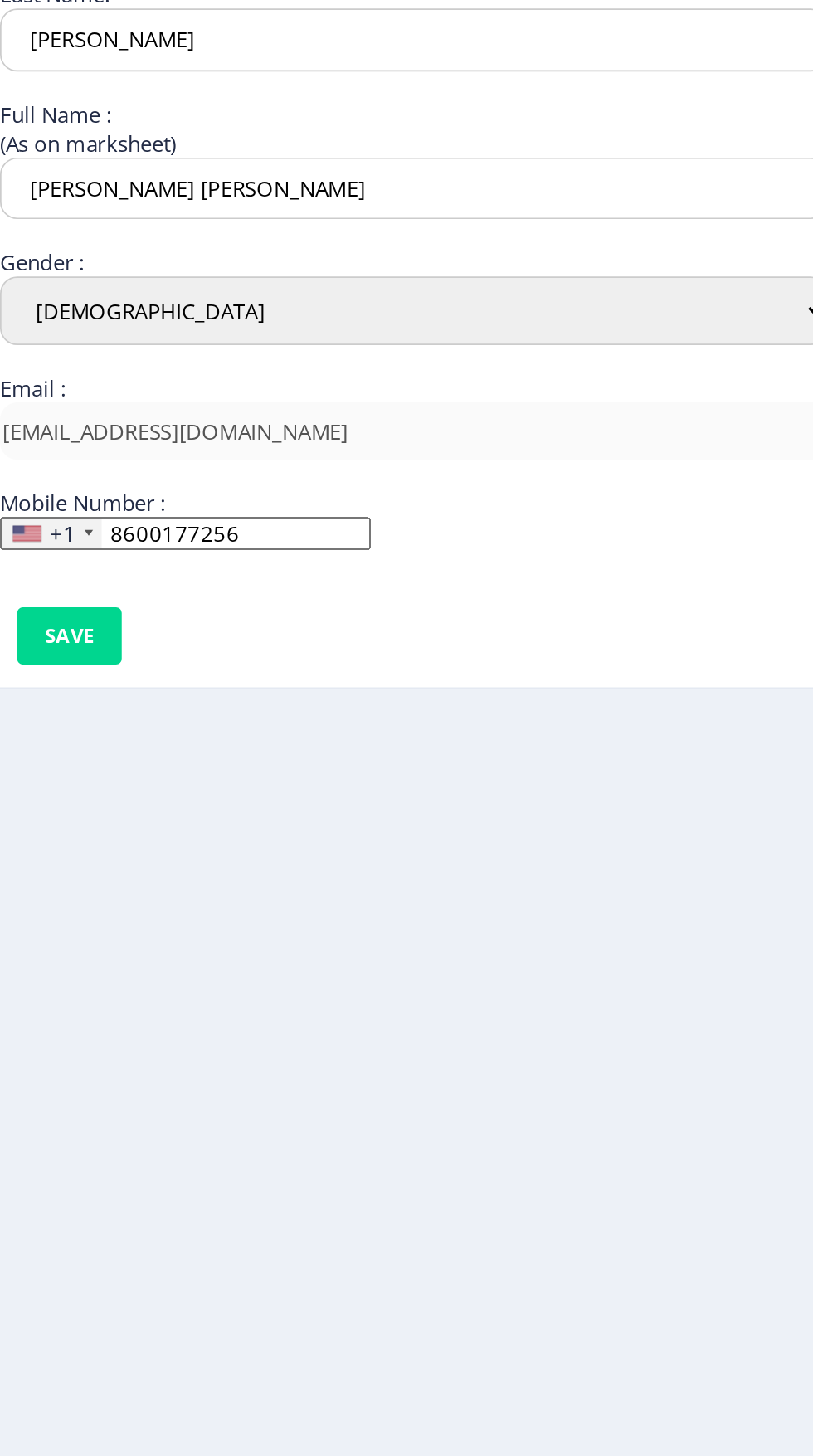
type input "Kumbhar Dipali Ashok"
click at [281, 571] on input "8600177256" at bounding box center [195, 570] width 215 height 19
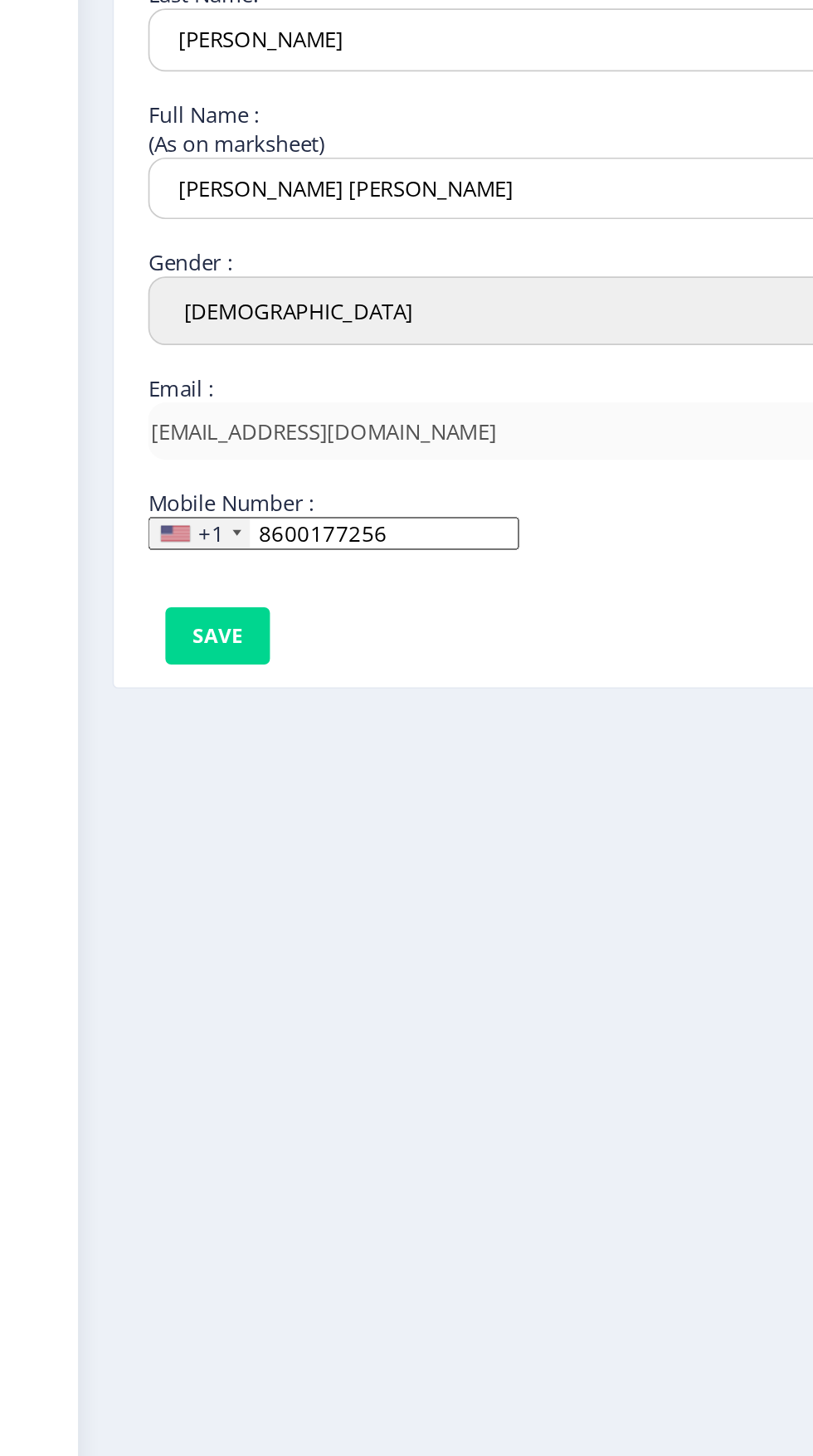
click at [138, 570] on div at bounding box center [138, 570] width 5 height 4
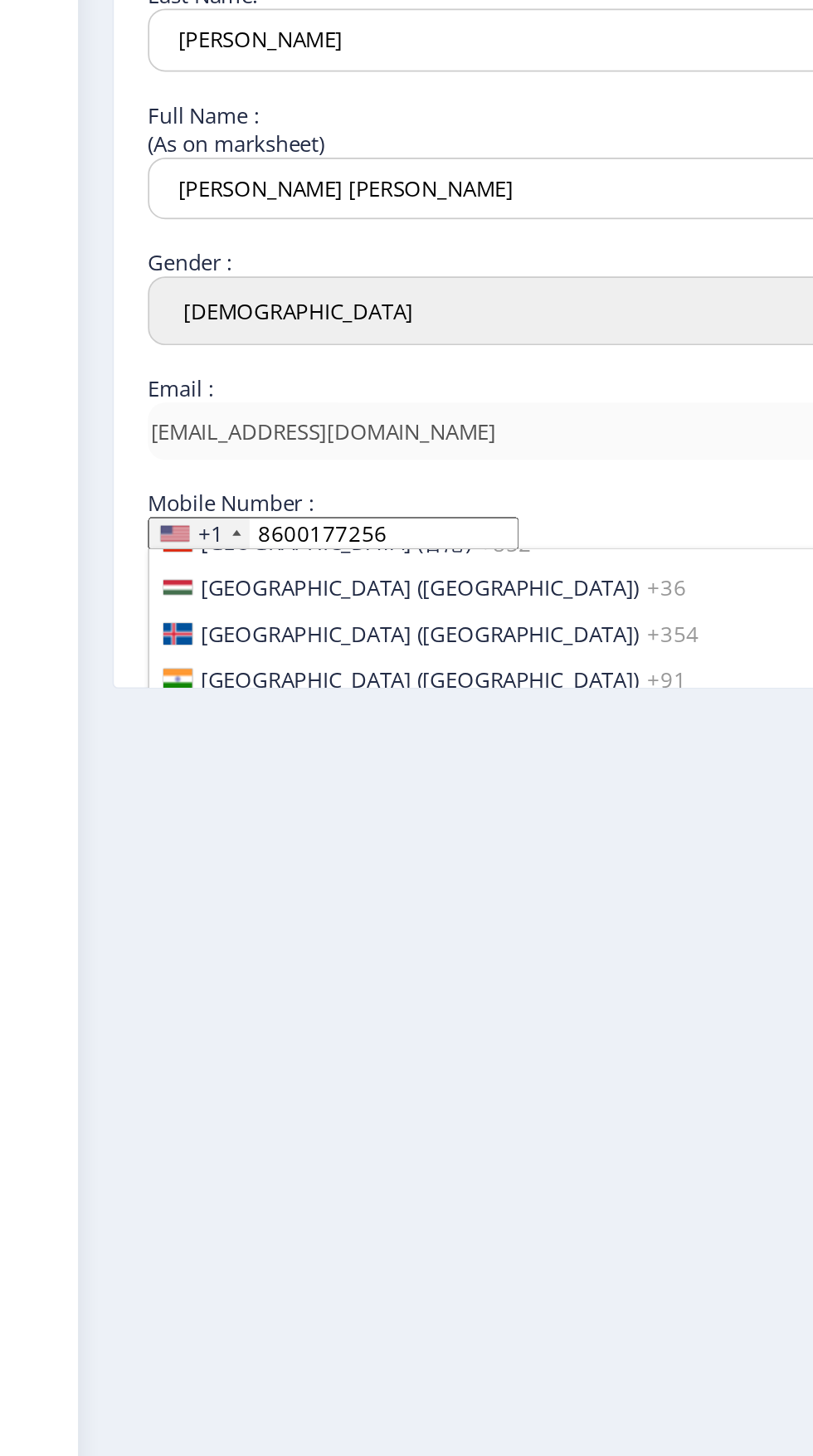
scroll to position [2574, 0]
click at [376, 647] on span "+91" at bounding box center [387, 656] width 22 height 17
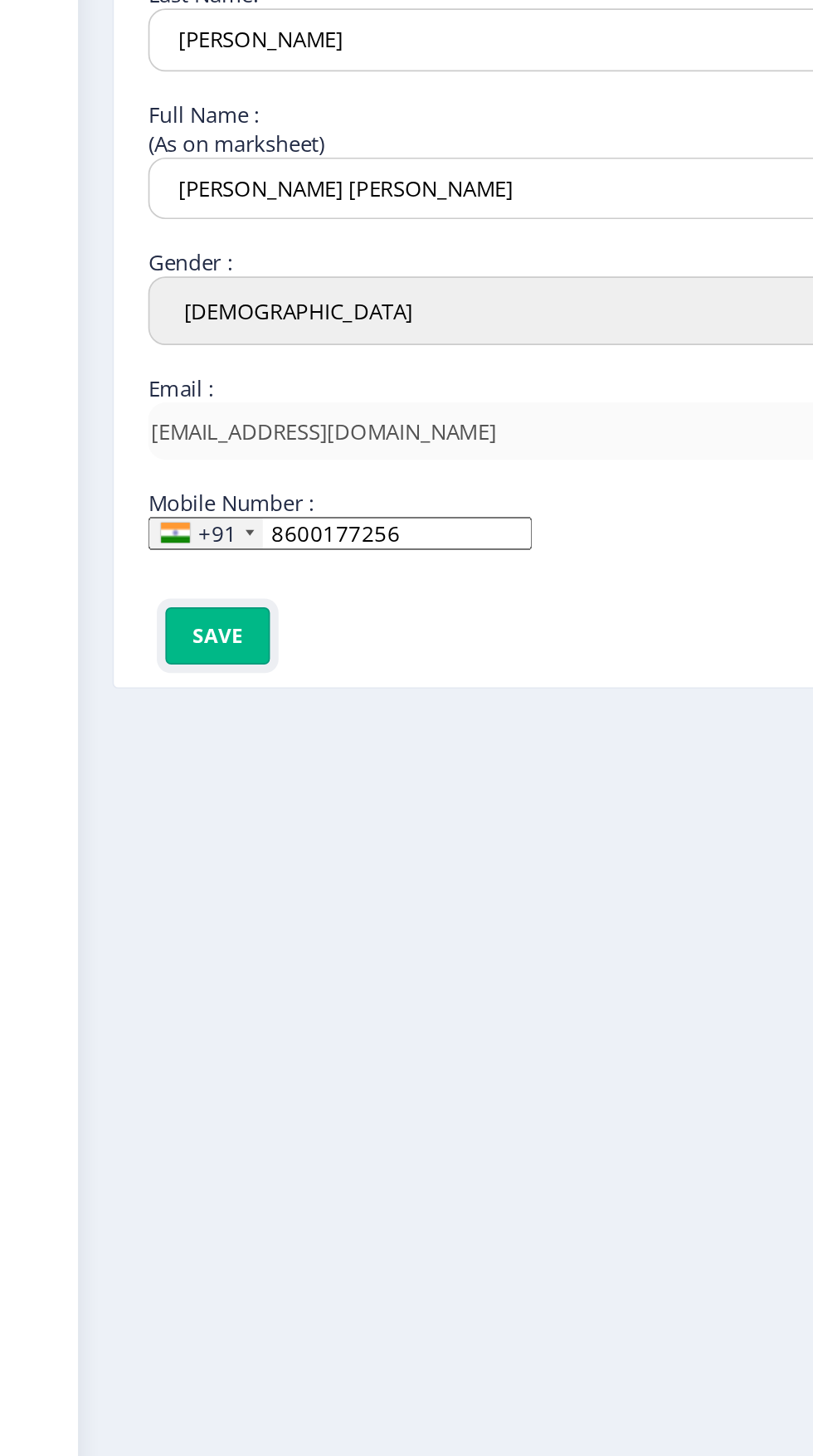
click at [149, 635] on button "Save" at bounding box center [127, 630] width 60 height 33
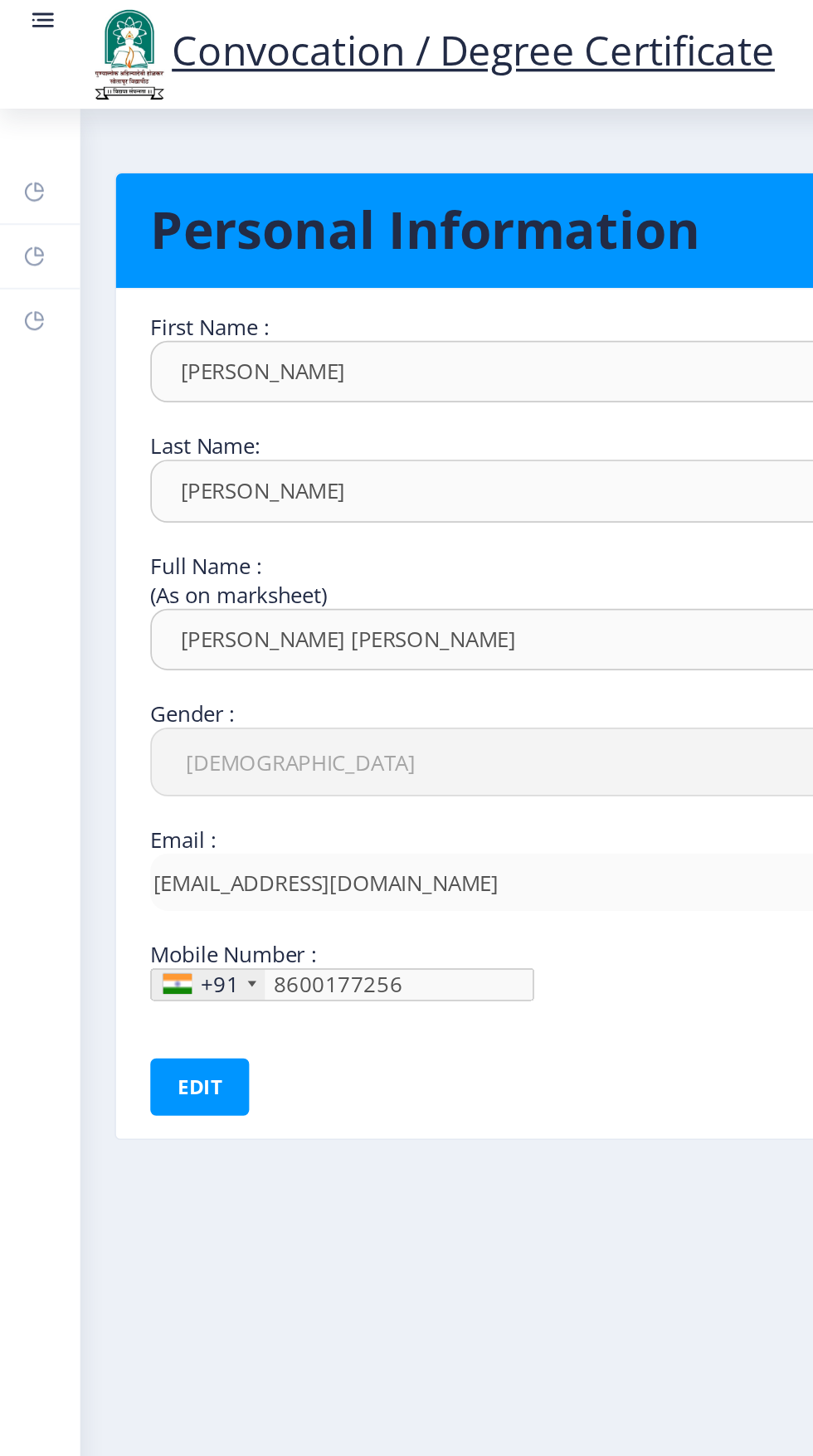
click at [28, 14] on rect at bounding box center [25, 12] width 17 height 17
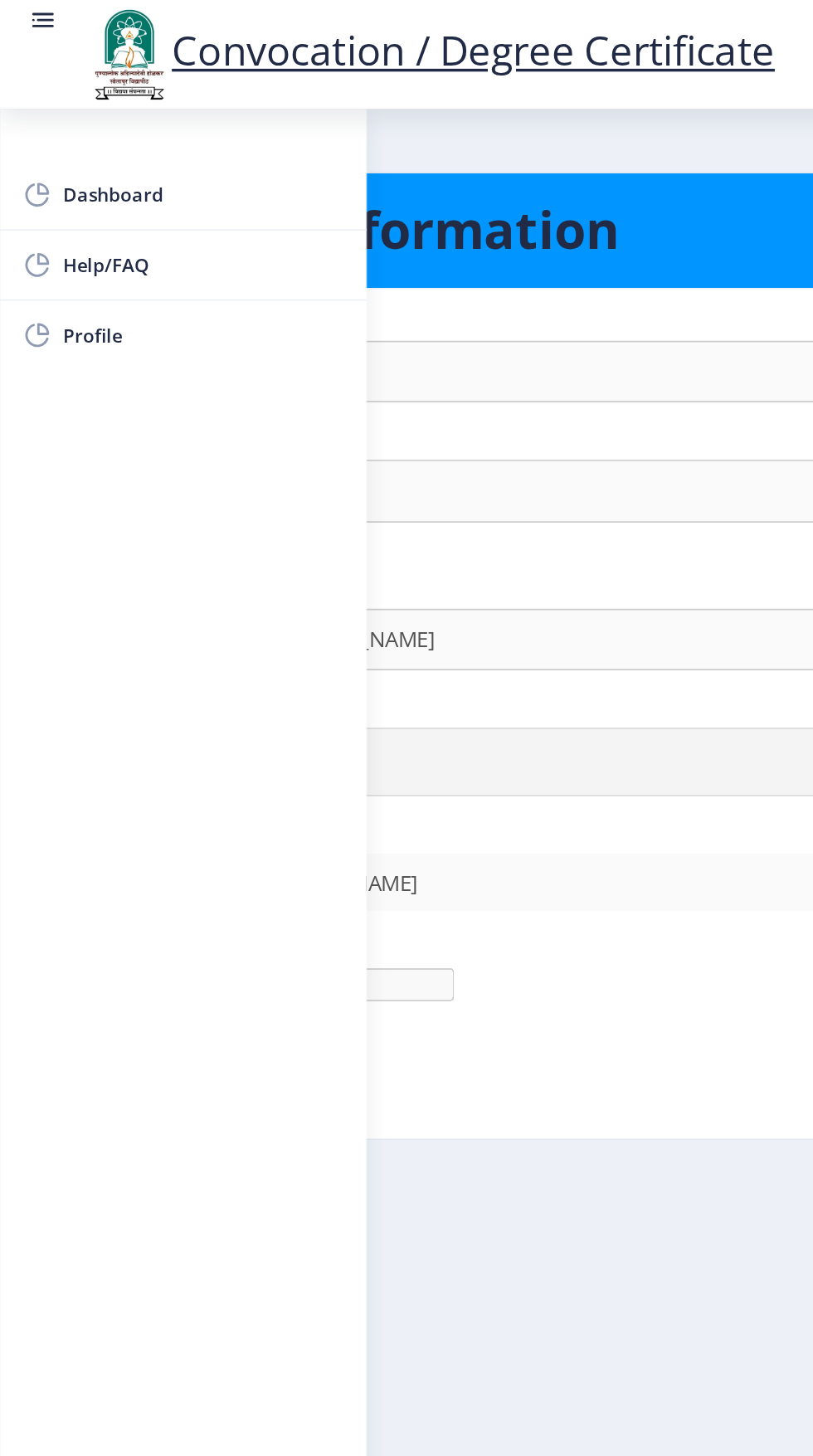
click at [92, 116] on span "Dashboard" at bounding box center [117, 112] width 162 height 19
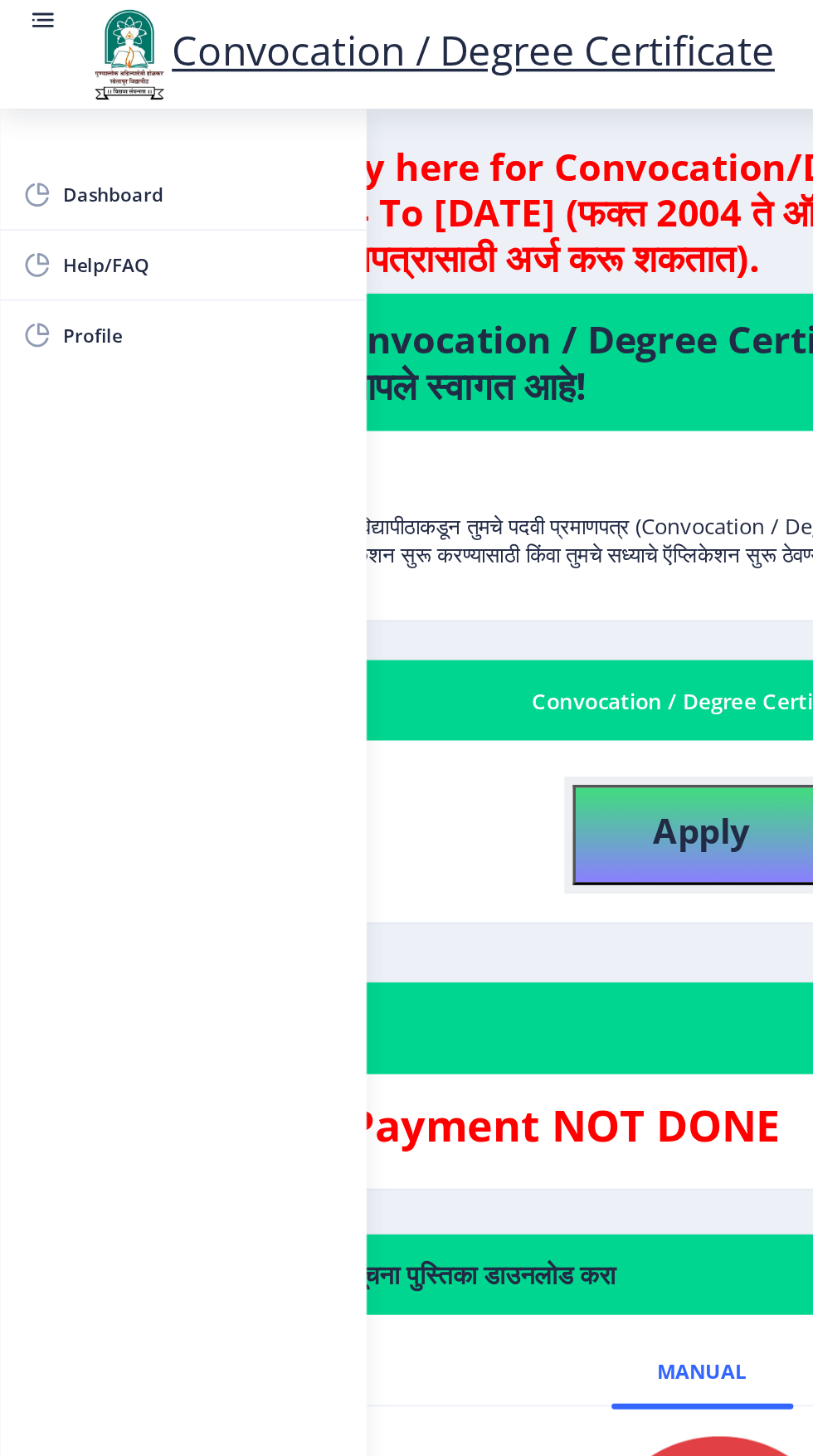
click at [417, 490] on b "Apply" at bounding box center [406, 481] width 57 height 28
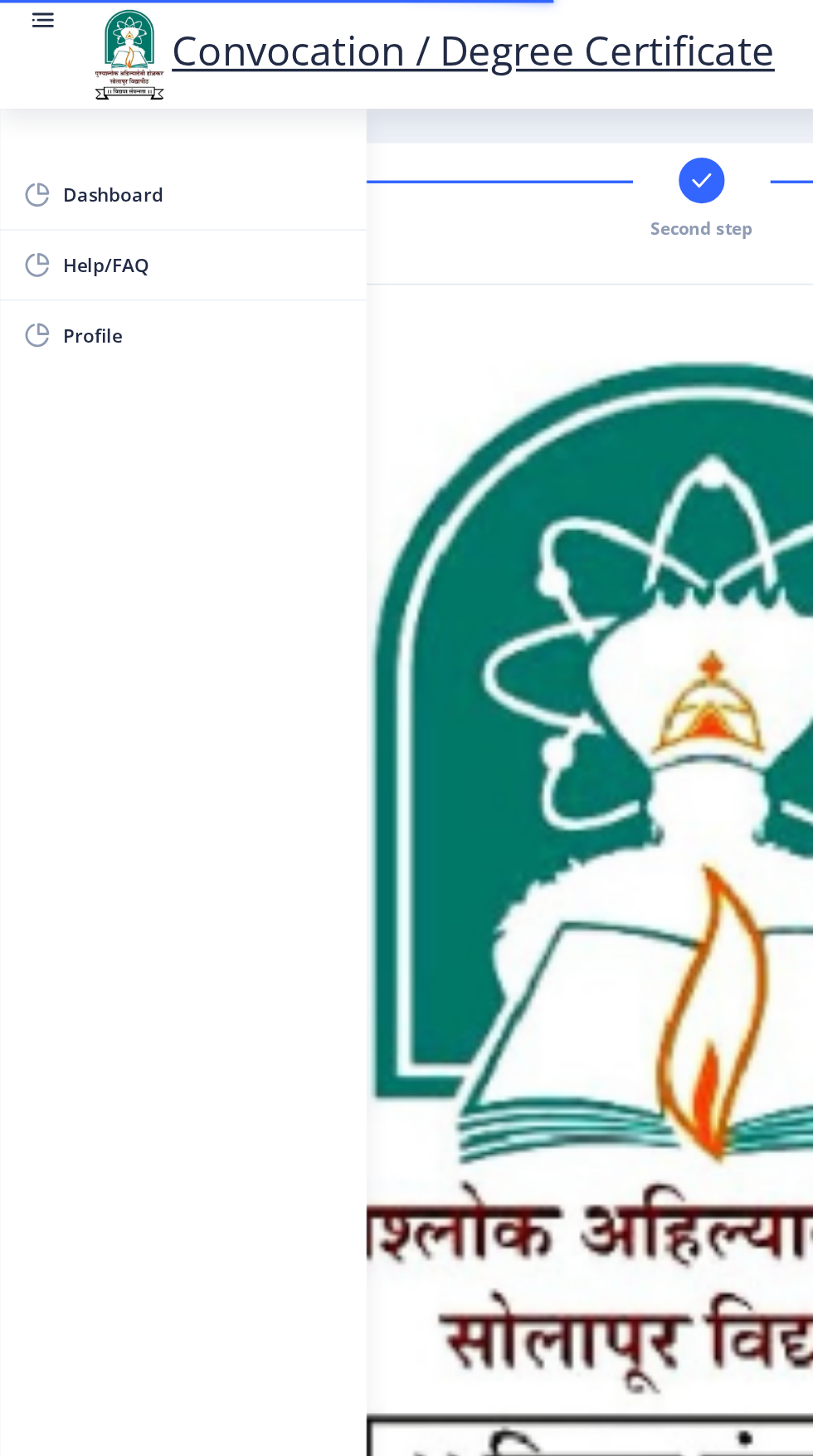
click at [26, 12] on rect at bounding box center [26, 12] width 10 height 2
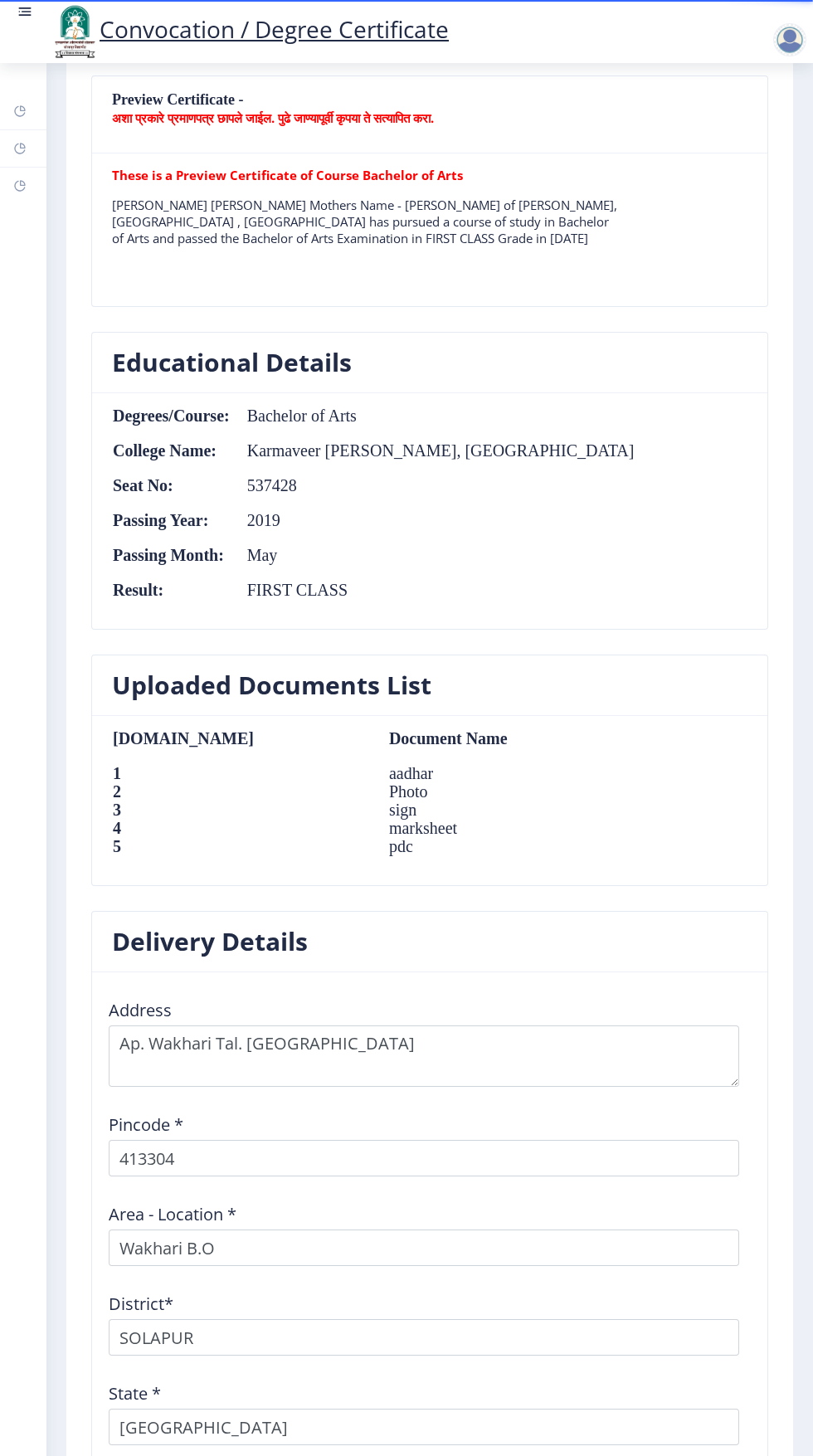
scroll to position [1339, 0]
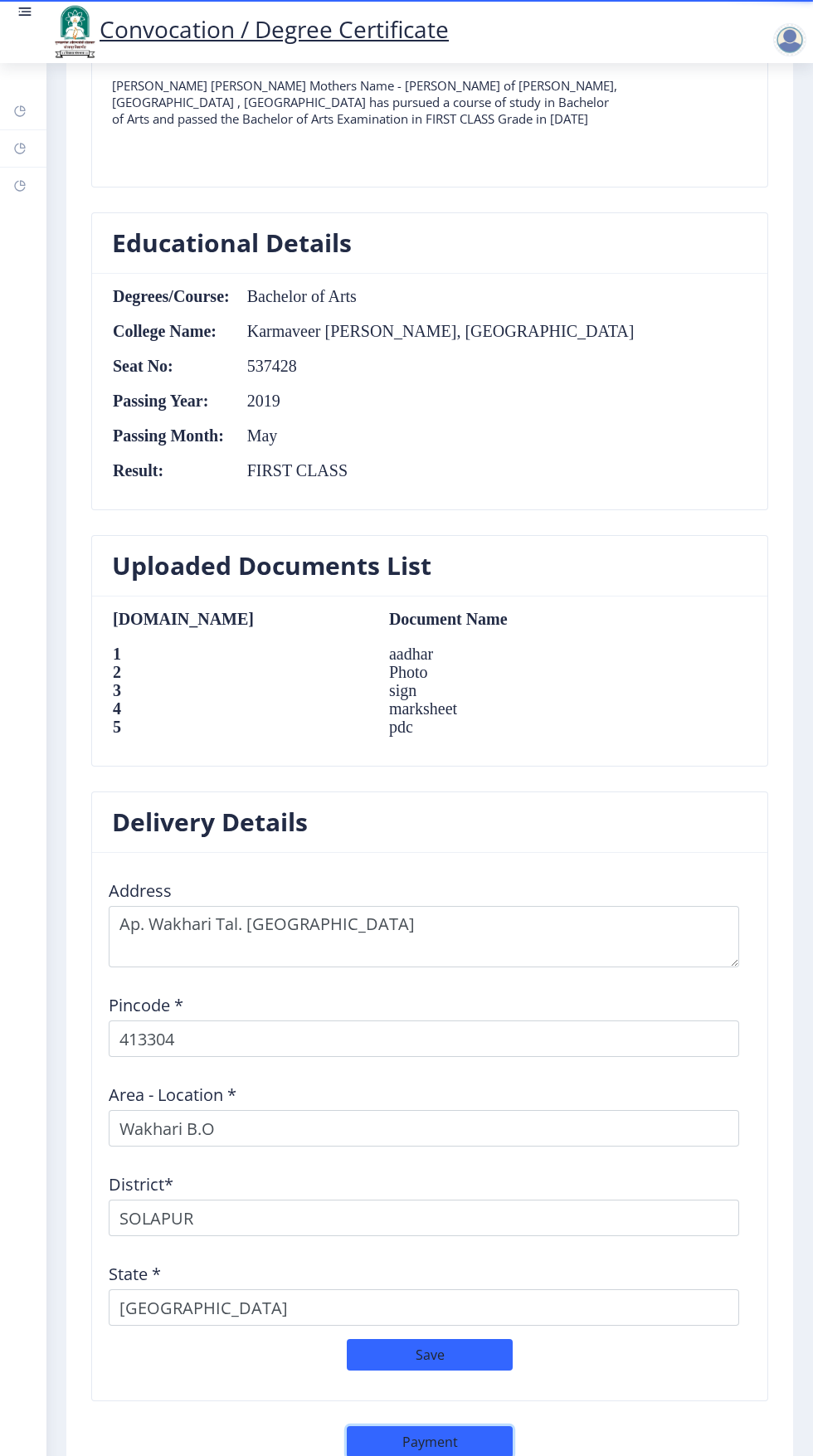
click at [489, 1431] on button "Payment" at bounding box center [429, 1442] width 166 height 32
select select "sealed"
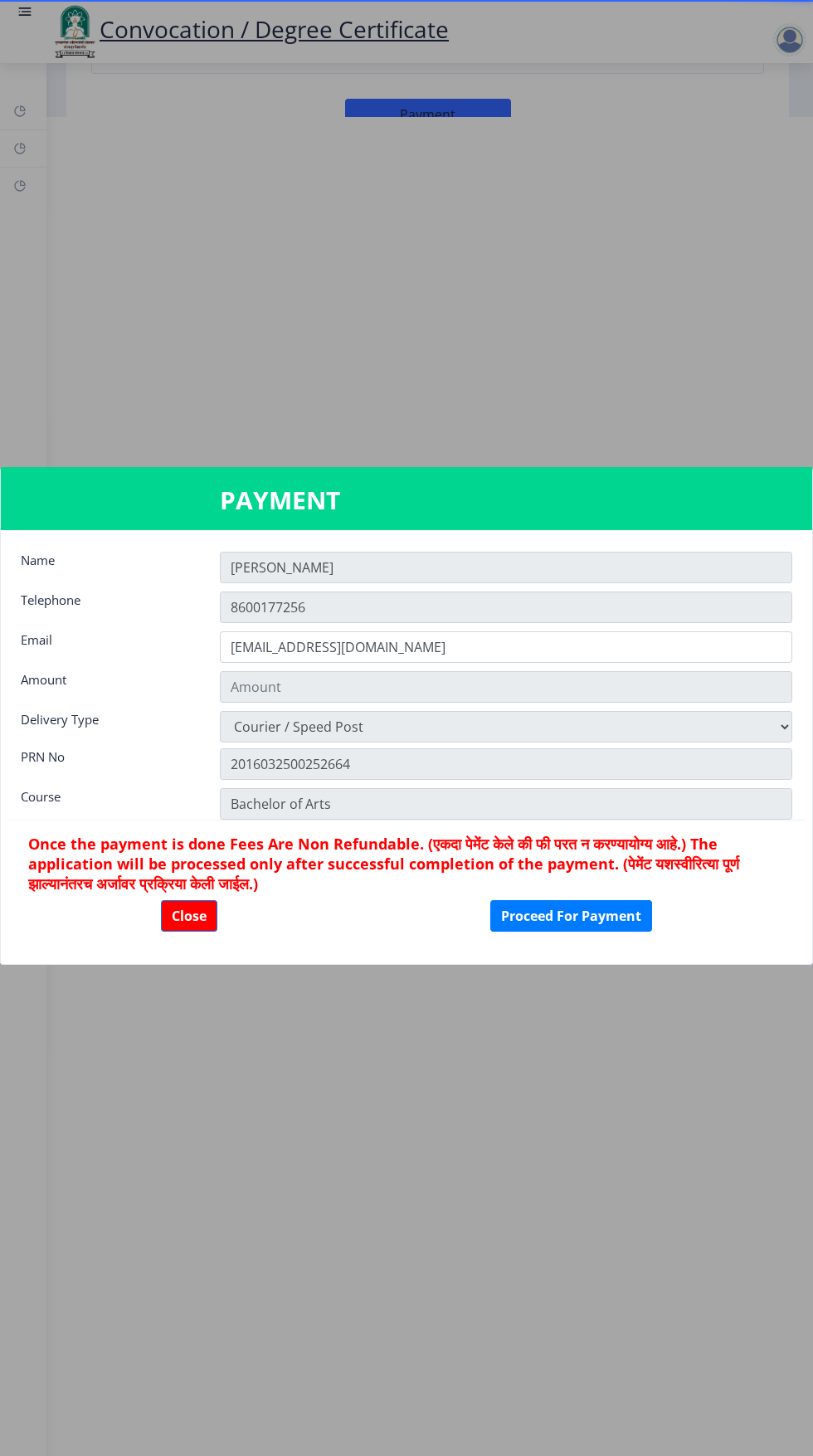
type input "1885"
click at [548, 922] on button "Proceed For Payment" at bounding box center [571, 916] width 161 height 32
